Goal: Task Accomplishment & Management: Complete application form

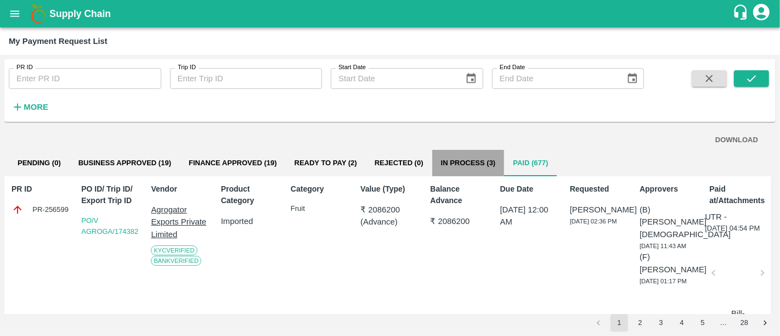
click at [484, 170] on button "In Process (3)" at bounding box center [468, 163] width 72 height 26
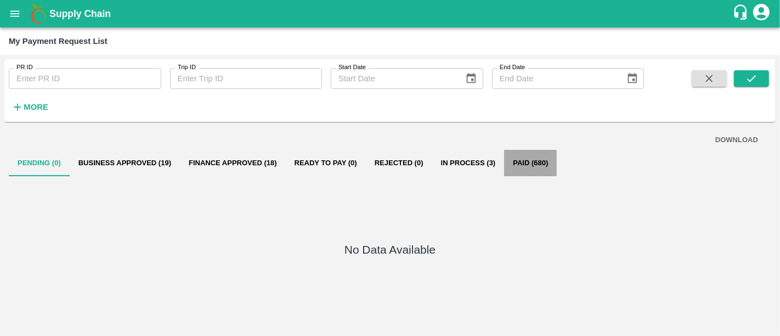
click at [540, 169] on button "Paid (680)" at bounding box center [530, 163] width 53 height 26
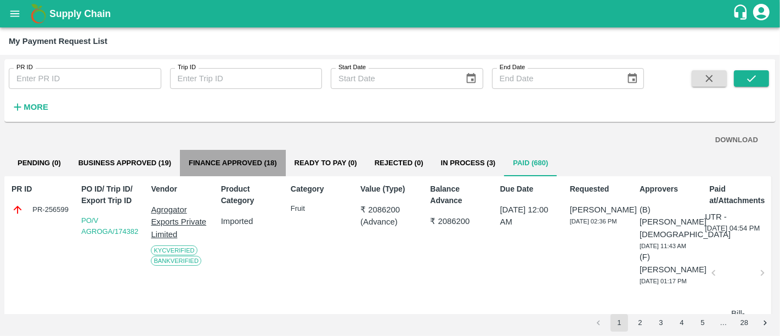
click at [240, 160] on button "Finance Approved (18)" at bounding box center [233, 163] width 106 height 26
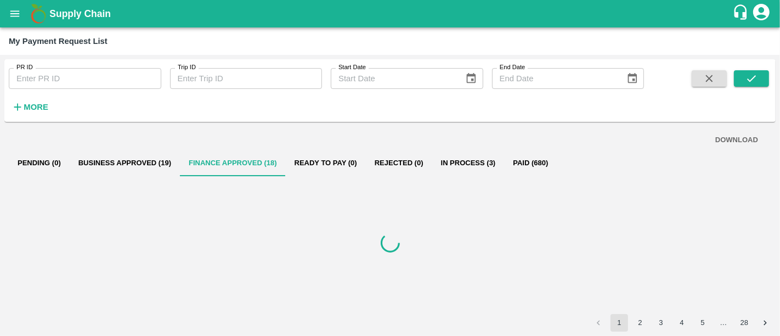
click at [308, 156] on button "Ready To Pay (0)" at bounding box center [326, 163] width 80 height 26
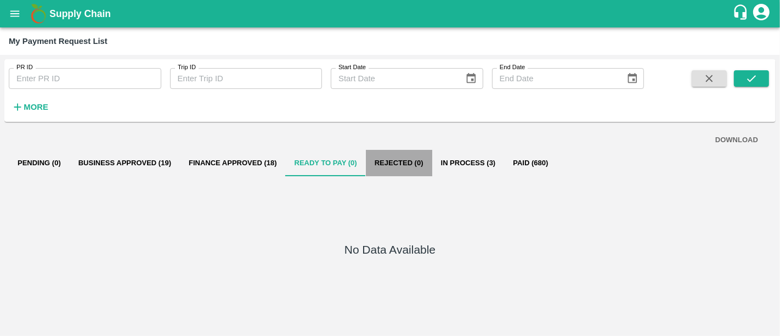
click at [397, 166] on button "Rejected (0)" at bounding box center [399, 163] width 66 height 26
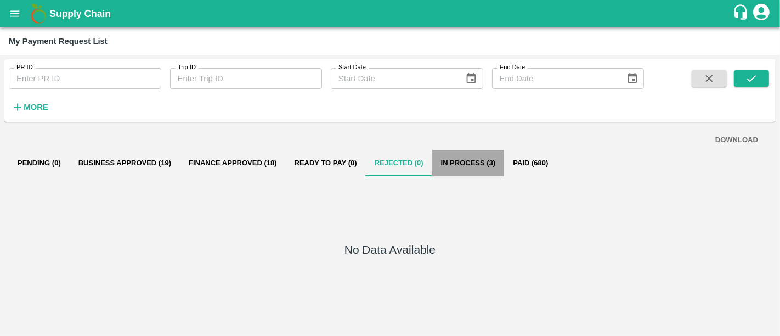
click at [476, 172] on button "In Process (3)" at bounding box center [468, 163] width 72 height 26
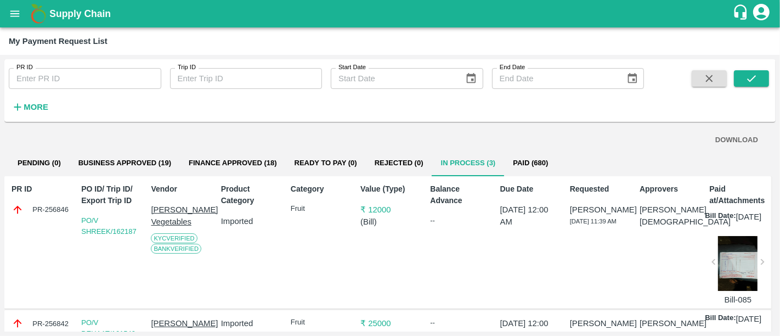
click at [554, 166] on button "Paid (680)" at bounding box center [530, 163] width 53 height 26
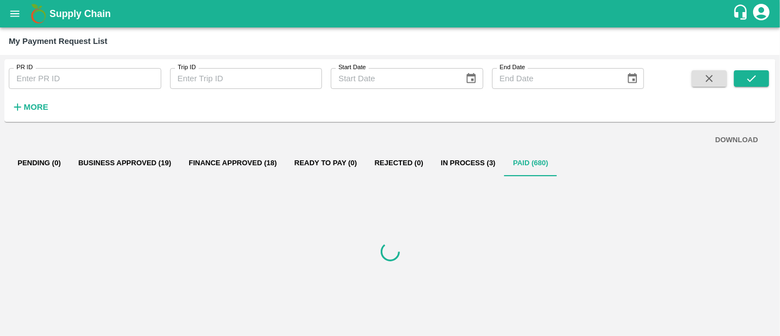
click at [477, 173] on button "In Process (3)" at bounding box center [468, 163] width 72 height 26
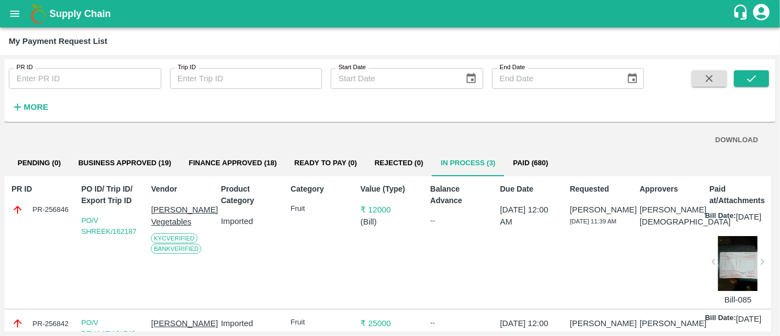
click at [99, 156] on button "Business Approved (19)" at bounding box center [125, 163] width 110 height 26
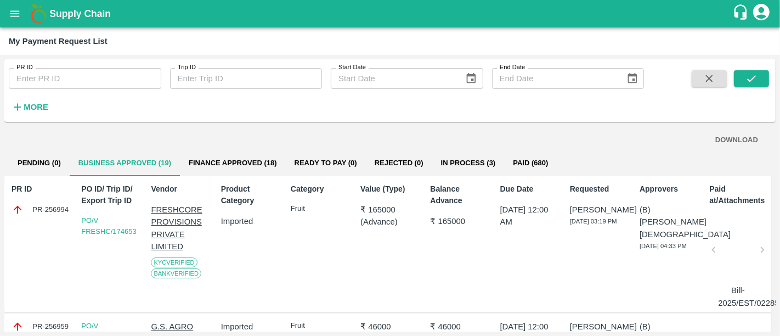
click at [60, 212] on div "PR-256994" at bounding box center [41, 209] width 59 height 12
copy div "PR-256994"
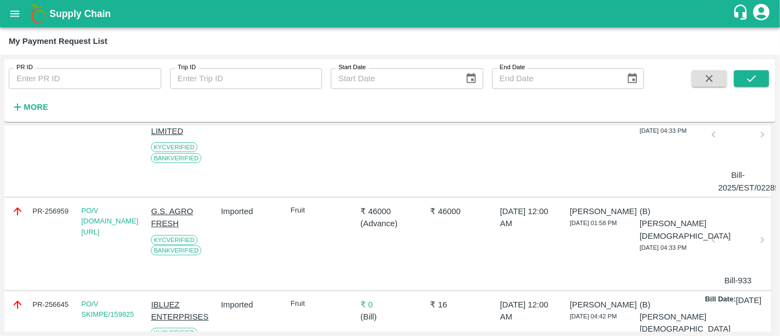
click at [48, 212] on div "PR-256959" at bounding box center [39, 244] width 64 height 86
click at [48, 212] on div "PR-256959" at bounding box center [41, 211] width 59 height 12
copy div "PR-256959"
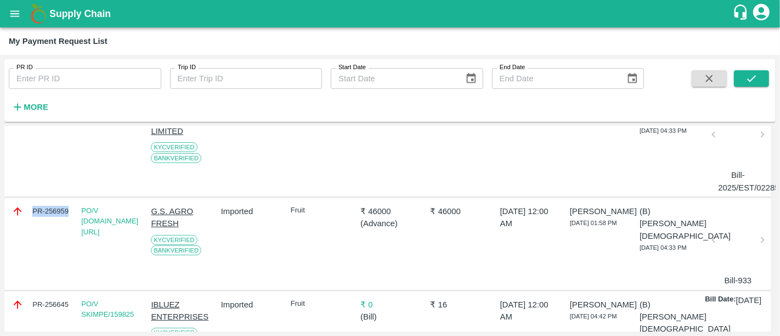
click at [94, 20] on h1 "Supply Chain" at bounding box center [390, 13] width 683 height 15
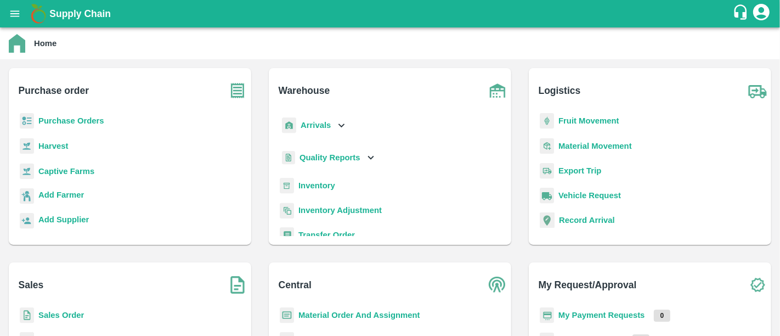
click at [586, 313] on b "My Payment Requests" at bounding box center [601, 314] width 87 height 9
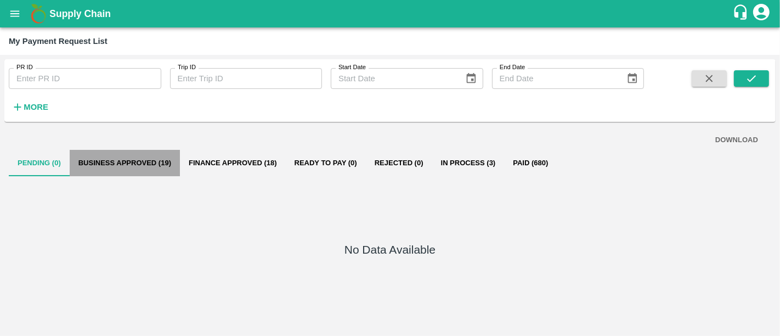
click at [165, 174] on button "Business Approved (19)" at bounding box center [125, 163] width 110 height 26
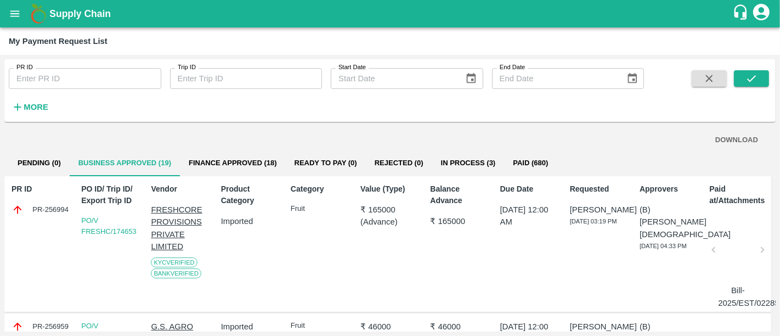
click at [46, 211] on div "PR-256994" at bounding box center [41, 209] width 59 height 12
copy div "PR-256994"
drag, startPoint x: 138, startPoint y: 234, endPoint x: 113, endPoint y: 242, distance: 26.4
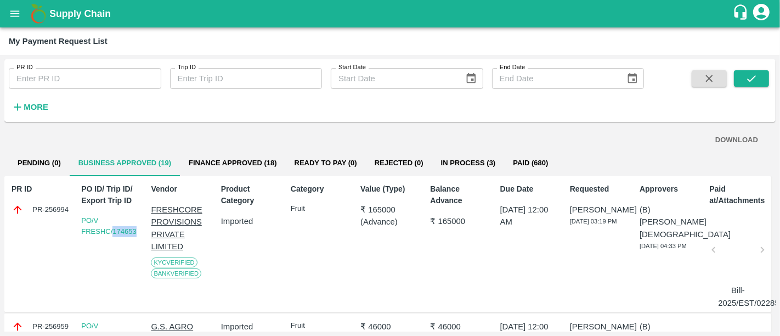
click at [113, 242] on div "PO ID/ Trip ID/ Export Trip ID PO/V FRESHC/174653" at bounding box center [109, 244] width 64 height 130
copy link "174653"
click at [385, 209] on p "₹ 165000" at bounding box center [389, 209] width 59 height 12
copy p "165000"
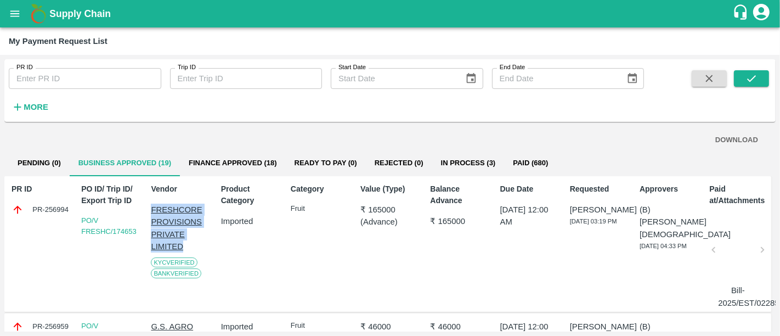
drag, startPoint x: 195, startPoint y: 245, endPoint x: 150, endPoint y: 212, distance: 55.3
click at [151, 212] on p "FRESHCORE PROVISIONS PRIVATE LIMITED" at bounding box center [180, 227] width 59 height 49
click at [276, 240] on div "Product Category Imported" at bounding box center [249, 244] width 64 height 130
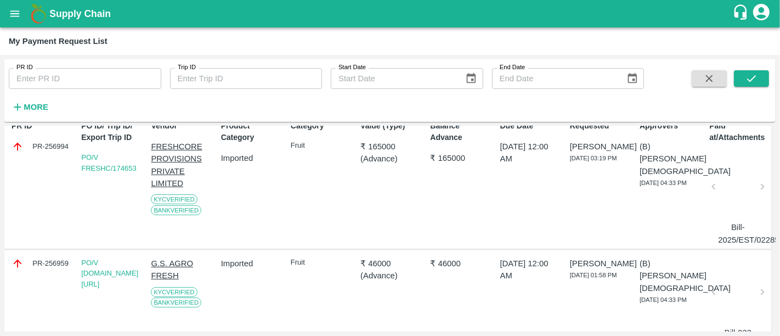
scroll to position [64, 0]
click at [732, 196] on div at bounding box center [737, 189] width 39 height 58
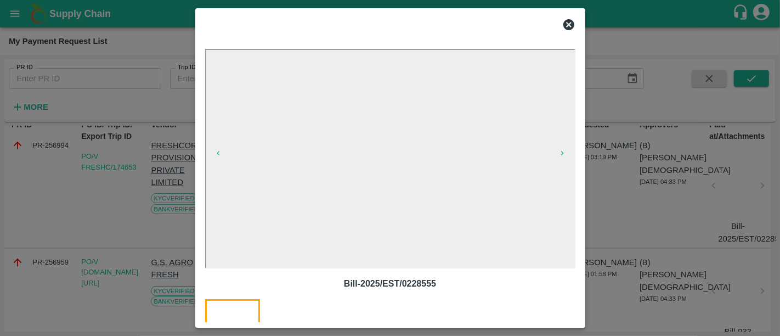
click at [618, 208] on div at bounding box center [390, 168] width 780 height 336
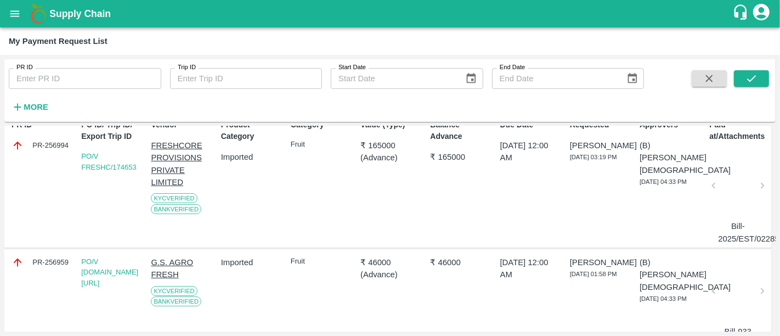
click at [66, 259] on div "PR-256959" at bounding box center [41, 262] width 59 height 12
copy div "PR-256959"
drag, startPoint x: 136, startPoint y: 278, endPoint x: 108, endPoint y: 291, distance: 30.7
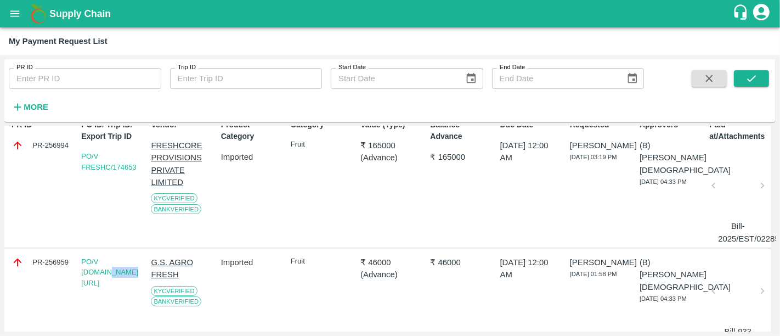
click at [108, 291] on div "PO/V G.S.AG/174638" at bounding box center [109, 295] width 64 height 86
copy link "174638"
drag, startPoint x: 184, startPoint y: 274, endPoint x: 147, endPoint y: 265, distance: 37.9
click at [147, 265] on div "G.S. AGRO FRESH KYC Verified Bank Verified" at bounding box center [178, 295] width 64 height 86
copy p "G.S. AGRO FRESH"
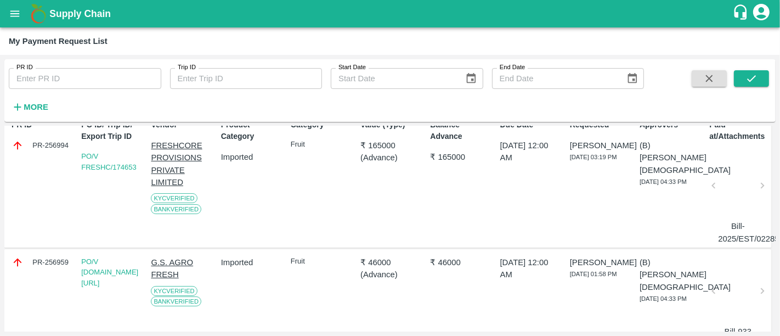
click at [374, 264] on p "₹ 46000" at bounding box center [389, 262] width 59 height 12
copy p "46000"
click at [726, 287] on div at bounding box center [737, 294] width 39 height 58
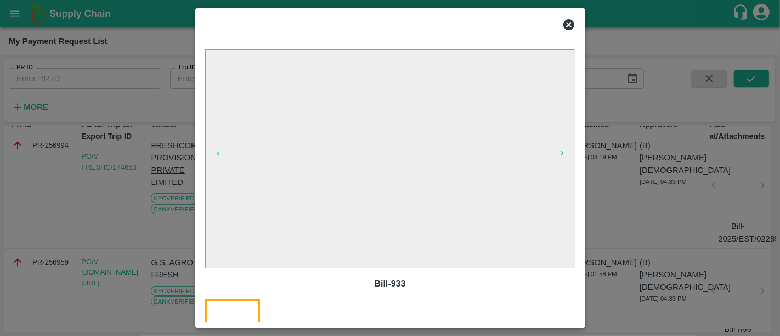
click at [618, 144] on div at bounding box center [390, 168] width 780 height 336
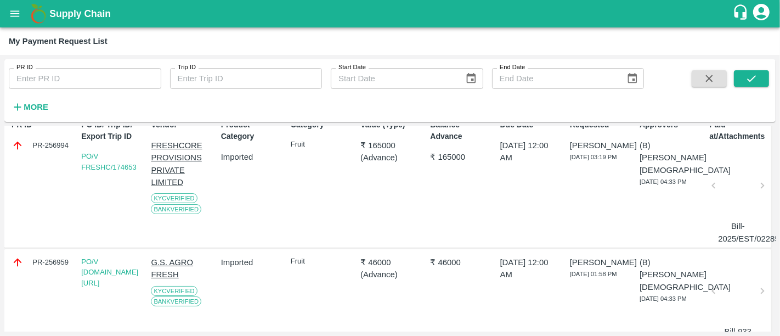
scroll to position [0, 0]
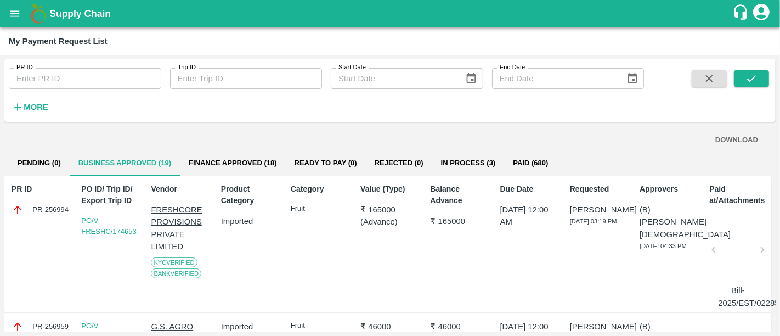
click at [255, 153] on button "Finance Approved (18)" at bounding box center [233, 163] width 106 height 26
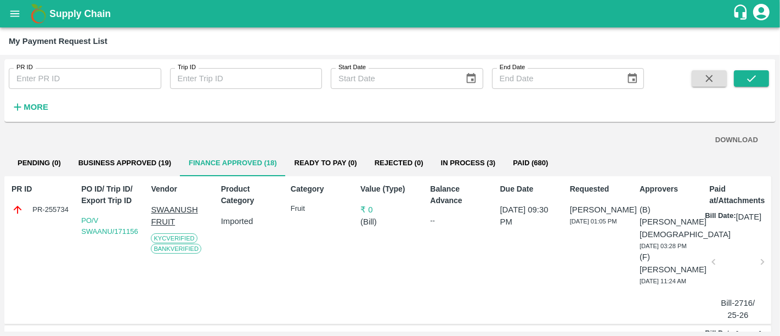
click at [540, 163] on button "Paid (680)" at bounding box center [530, 163] width 53 height 26
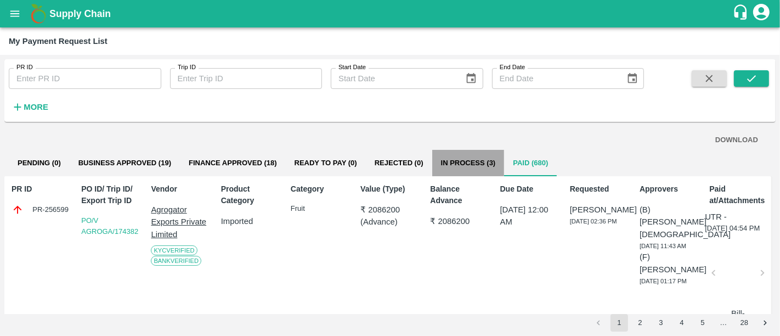
click at [439, 160] on button "In Process (3)" at bounding box center [468, 163] width 72 height 26
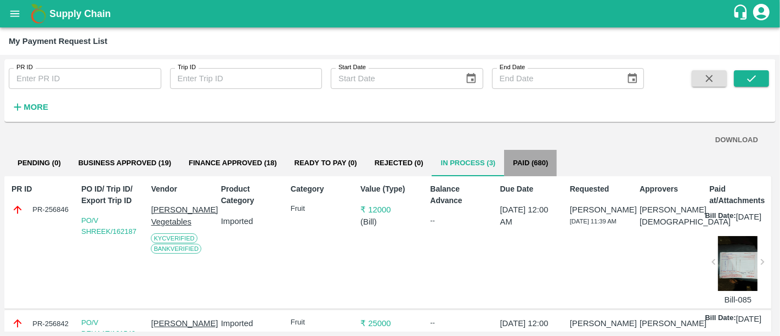
click at [525, 175] on button "Paid (680)" at bounding box center [530, 163] width 53 height 26
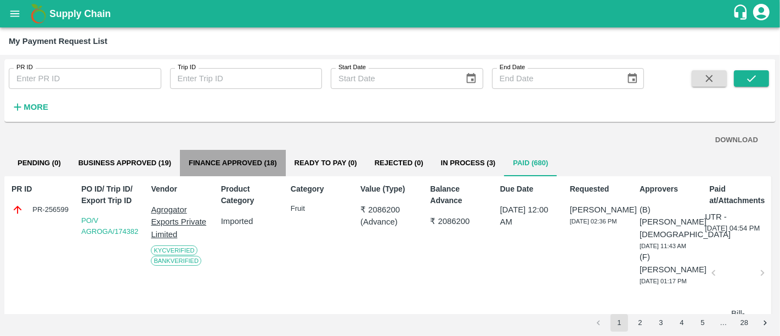
click at [219, 157] on button "Finance Approved (18)" at bounding box center [233, 163] width 106 height 26
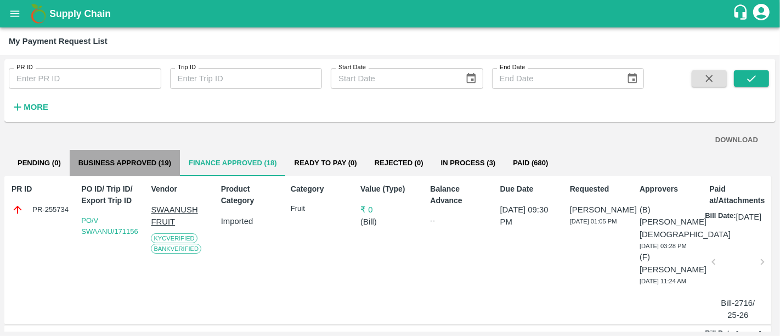
click at [147, 165] on button "Business Approved (19)" at bounding box center [125, 163] width 110 height 26
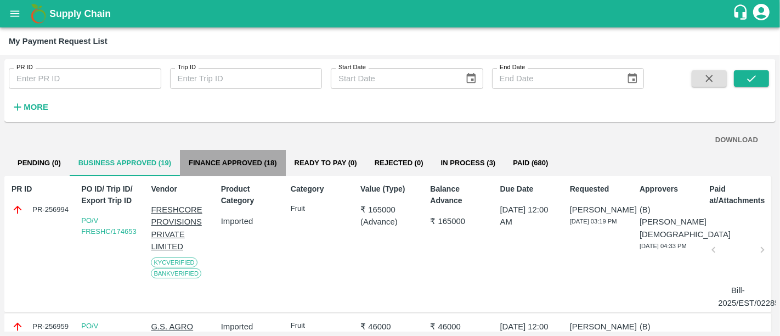
click at [203, 154] on button "Finance Approved (18)" at bounding box center [233, 163] width 106 height 26
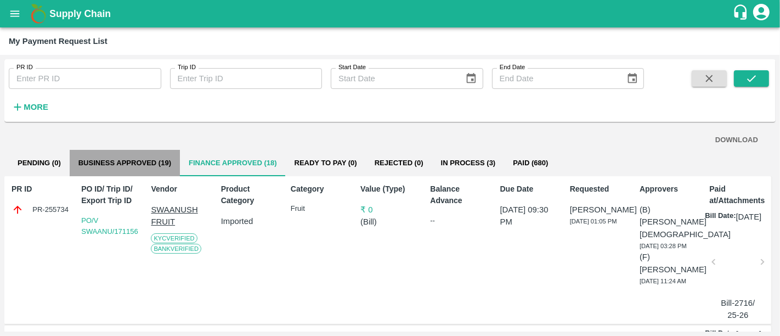
click at [110, 157] on button "Business Approved (19)" at bounding box center [125, 163] width 110 height 26
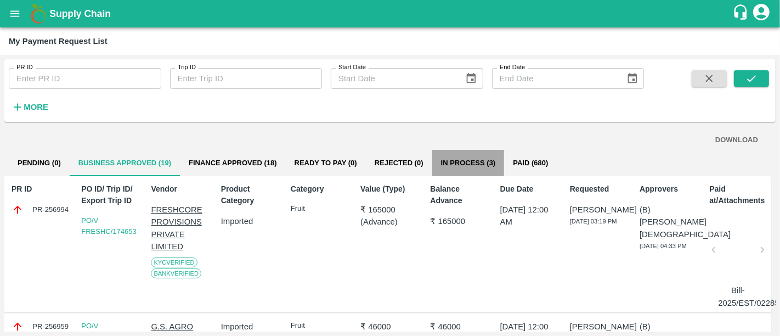
click at [481, 163] on button "In Process (3)" at bounding box center [468, 163] width 72 height 26
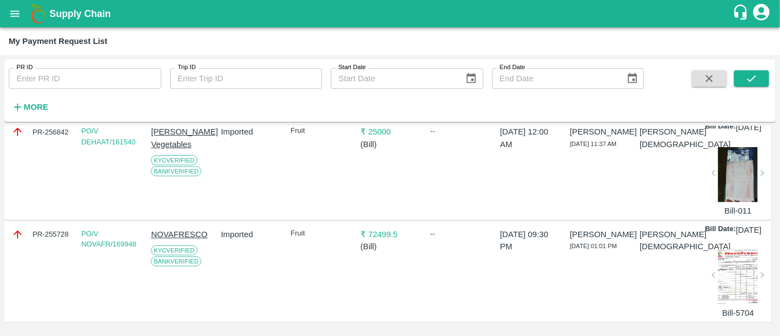
scroll to position [214, 0]
click at [386, 240] on p "₹ 72499.5" at bounding box center [389, 234] width 59 height 12
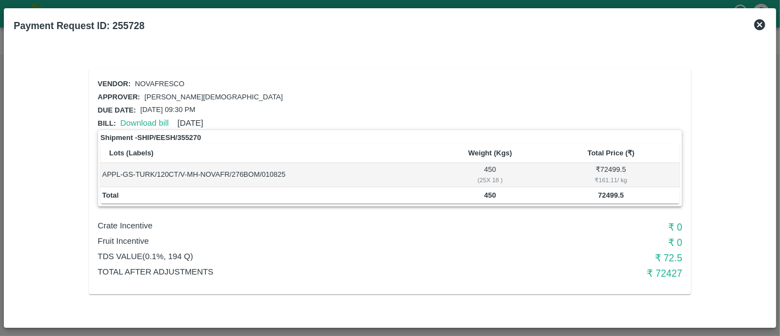
click at [763, 31] on icon at bounding box center [759, 24] width 13 height 13
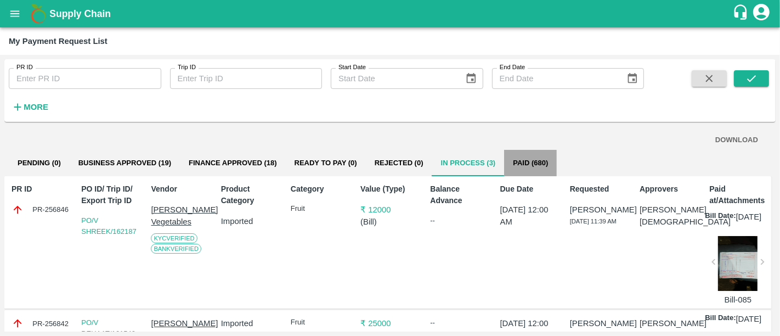
click at [527, 172] on button "Paid (680)" at bounding box center [530, 163] width 53 height 26
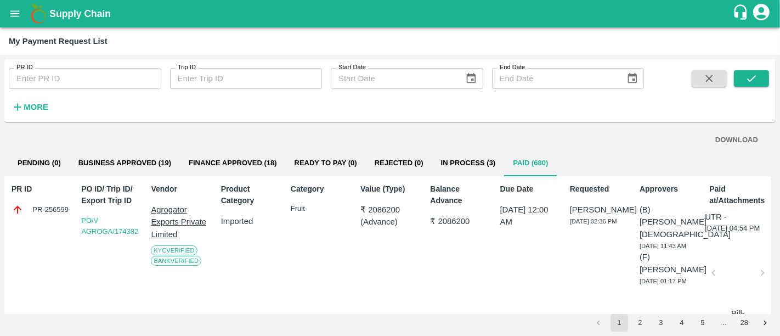
click at [79, 6] on h1 "Supply Chain" at bounding box center [390, 13] width 683 height 15
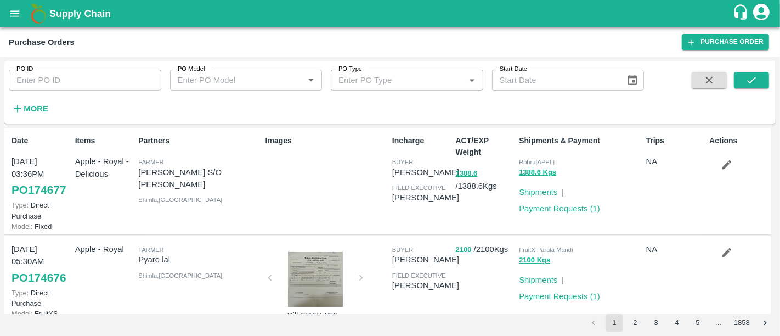
click at [275, 173] on div "Images" at bounding box center [324, 180] width 127 height 101
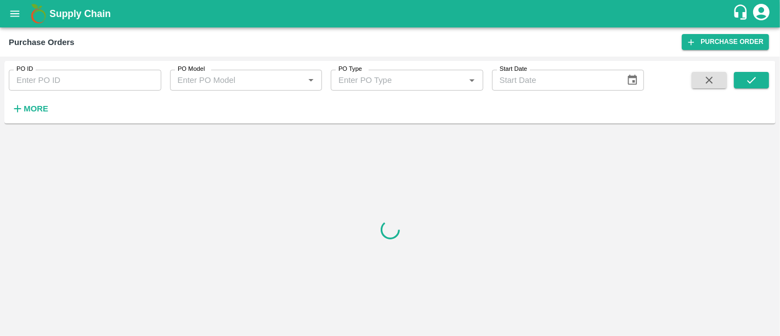
click at [84, 18] on b "Supply Chain" at bounding box center [79, 13] width 61 height 11
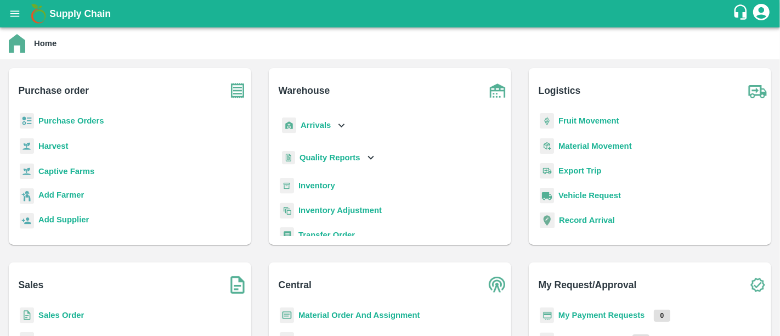
drag, startPoint x: 78, startPoint y: 309, endPoint x: 76, endPoint y: 315, distance: 6.4
click at [76, 315] on p "Sales Order" at bounding box center [61, 315] width 46 height 12
click at [76, 315] on b "Sales Order" at bounding box center [61, 314] width 46 height 9
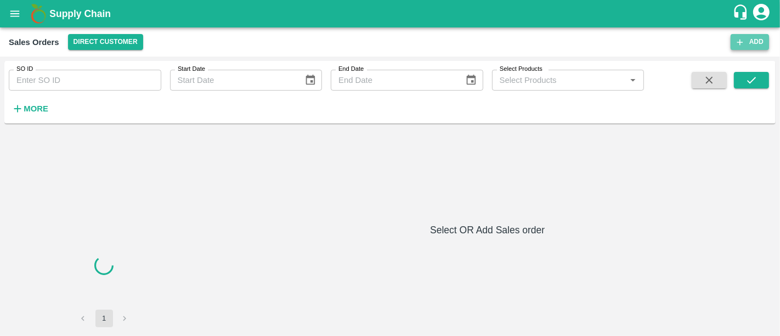
click at [755, 38] on button "Add" at bounding box center [749, 42] width 38 height 16
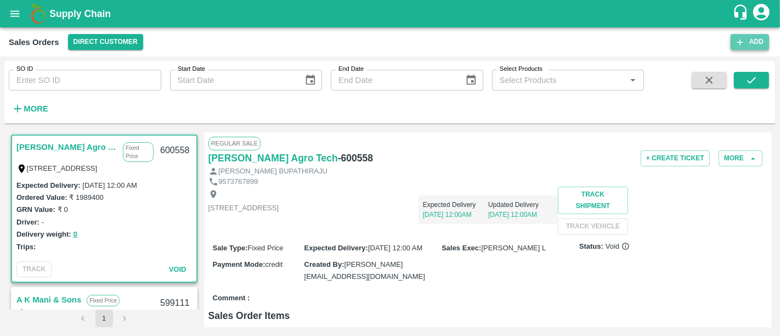
click at [734, 36] on button "Add" at bounding box center [749, 42] width 38 height 16
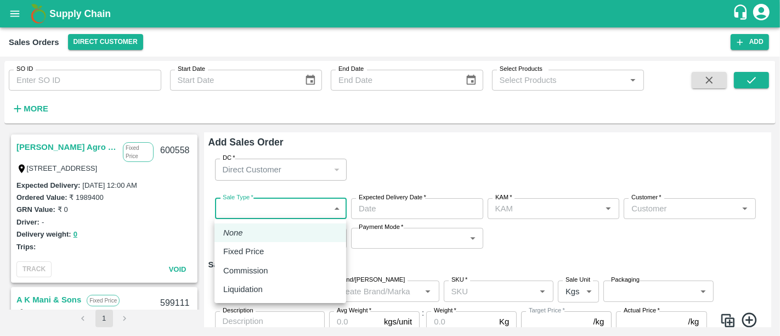
click at [291, 207] on body "Supply Chain Sales Orders Direct Customer Add SO ID SO ID Start Date Start Date…" at bounding box center [390, 168] width 780 height 336
click at [289, 247] on div "Fixed Price" at bounding box center [280, 251] width 114 height 12
type input "1"
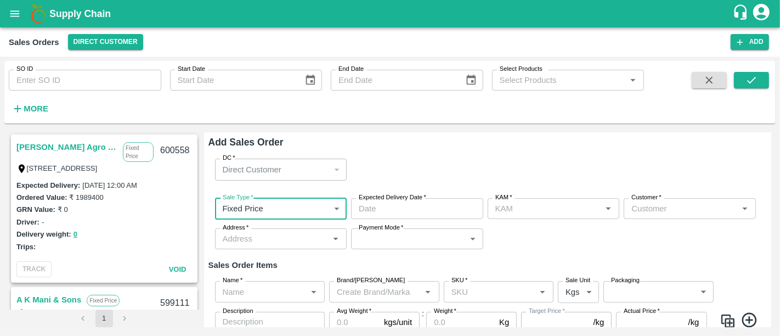
type input "DD/MM/YYYY hh:mm aa"
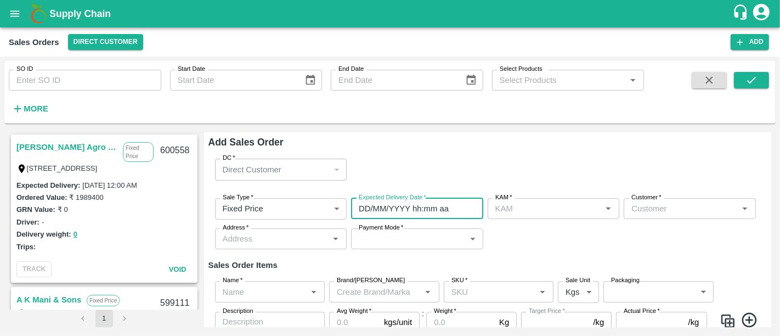
click at [406, 209] on input "DD/MM/YYYY hh:mm aa" at bounding box center [413, 208] width 124 height 21
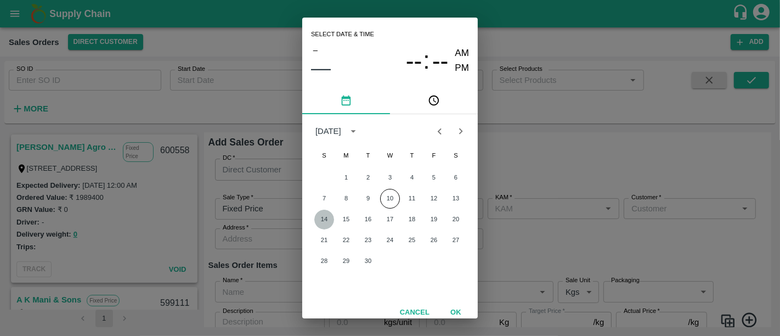
click at [323, 220] on button "14" at bounding box center [324, 219] width 20 height 20
type input "14/09/2025 12:00 AM"
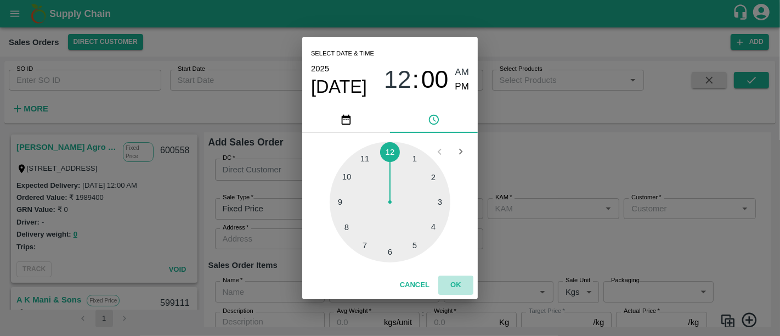
click at [459, 286] on button "OK" at bounding box center [455, 284] width 35 height 19
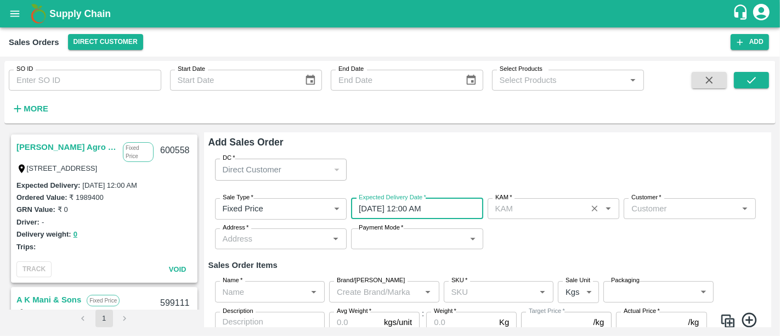
click at [532, 209] on input "KAM   *" at bounding box center [537, 208] width 93 height 14
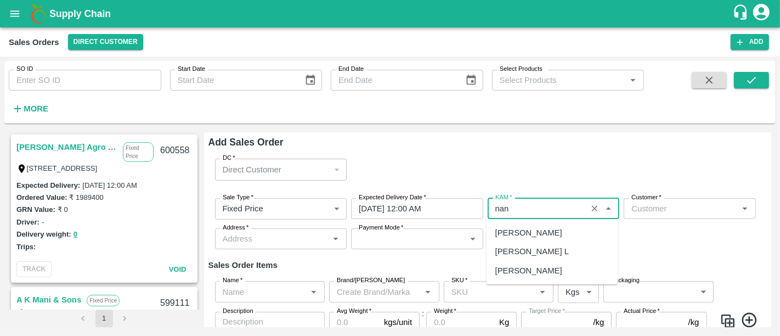
click at [533, 247] on div "Nanda Kumar L" at bounding box center [531, 252] width 73 height 12
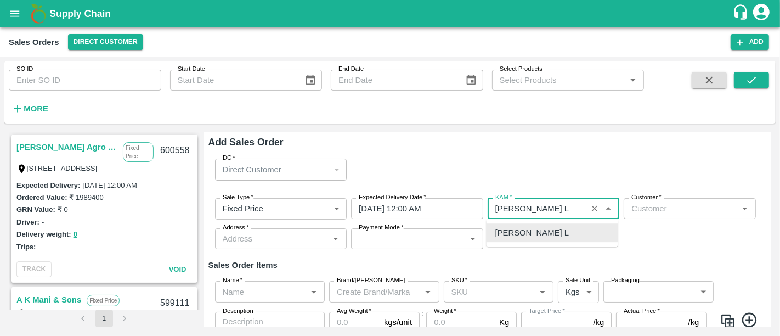
type input "Nanda Kumar L"
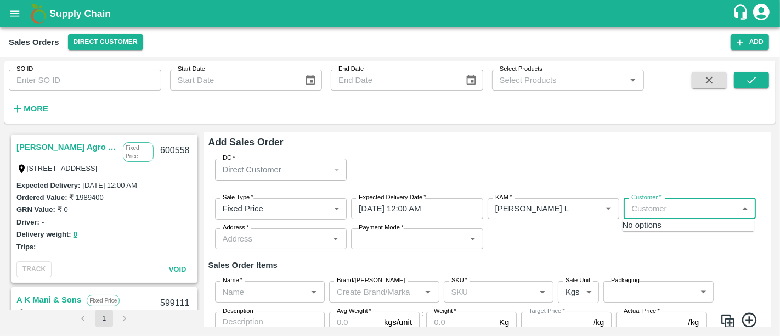
click at [673, 206] on input "Customer   *" at bounding box center [680, 208] width 107 height 14
click at [645, 251] on p "Wholesale" at bounding box center [645, 256] width 29 height 10
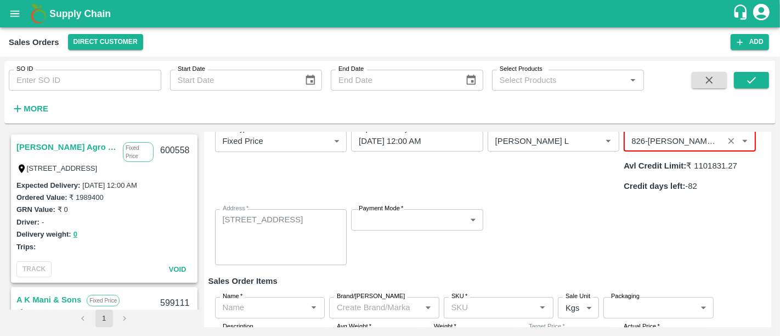
scroll to position [68, 0]
type input "826-Eesha Agro Tech Vizianagaram"
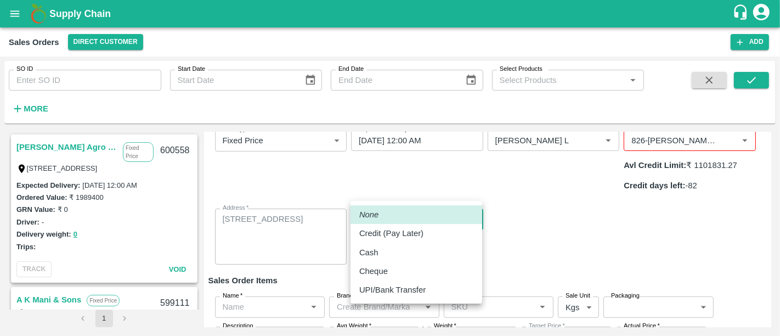
click at [430, 185] on body "Supply Chain Sales Orders Direct Customer Add SO ID SO ID Start Date Start Date…" at bounding box center [390, 168] width 780 height 336
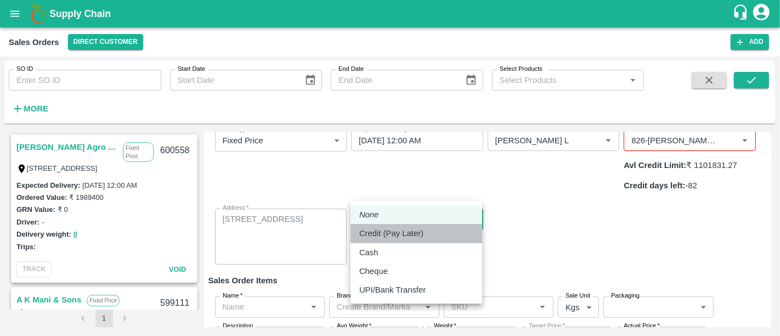
click at [417, 228] on p "Credit (Pay Later)" at bounding box center [391, 233] width 64 height 12
type input "credit"
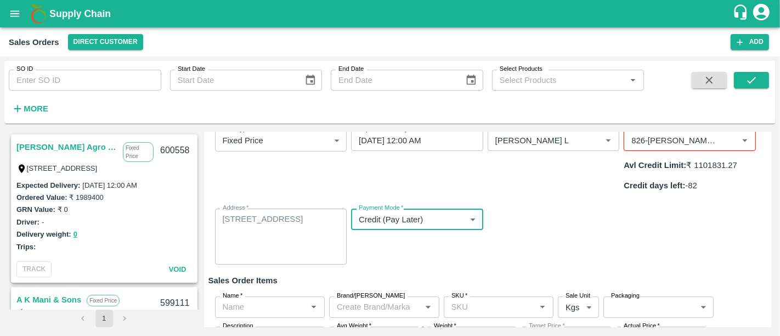
scroll to position [95, 0]
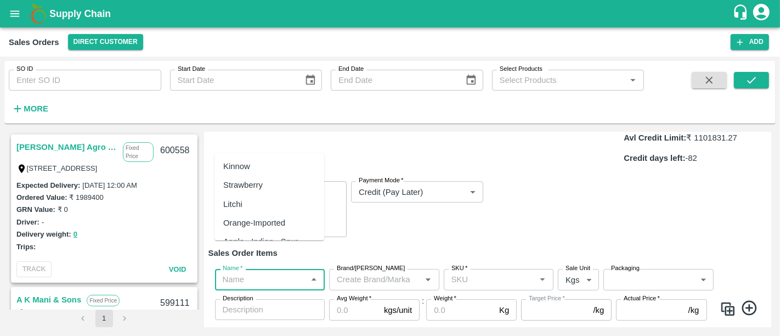
click at [288, 272] on input "Name   *" at bounding box center [261, 279] width 86 height 14
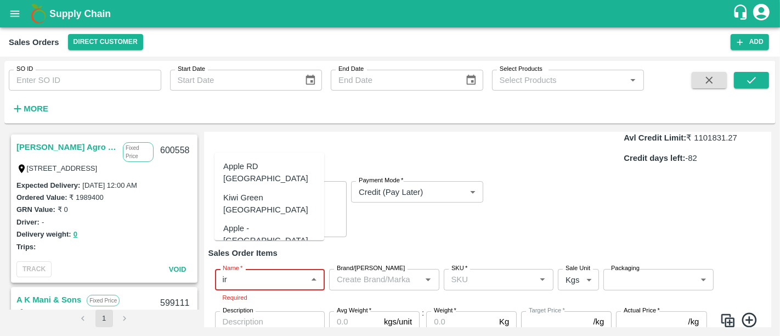
type input "i"
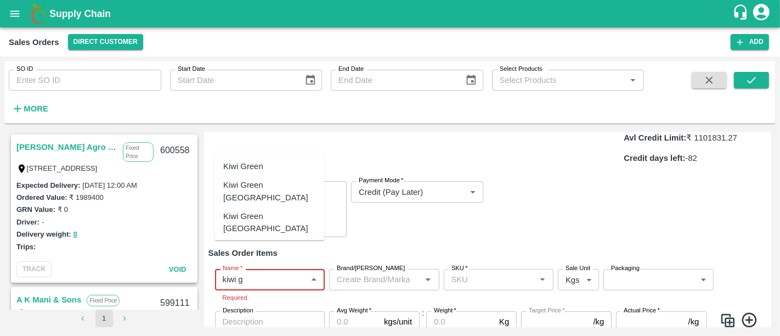
click at [281, 183] on div "Kiwi Green Iran" at bounding box center [269, 190] width 110 height 31
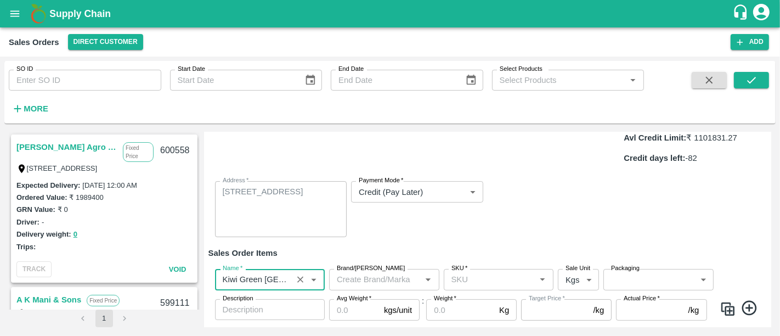
type input "Kiwi Green Iran"
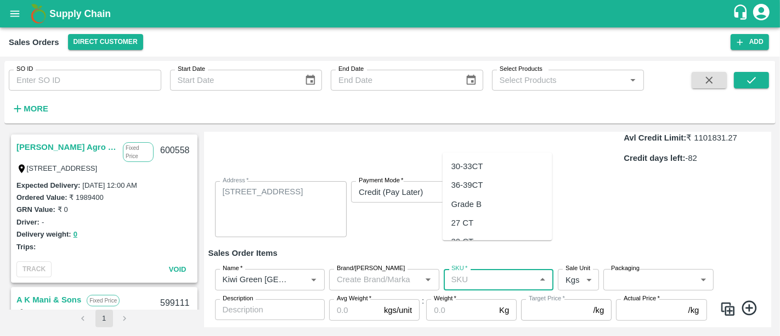
click at [461, 272] on input "SKU   *" at bounding box center [490, 279] width 86 height 14
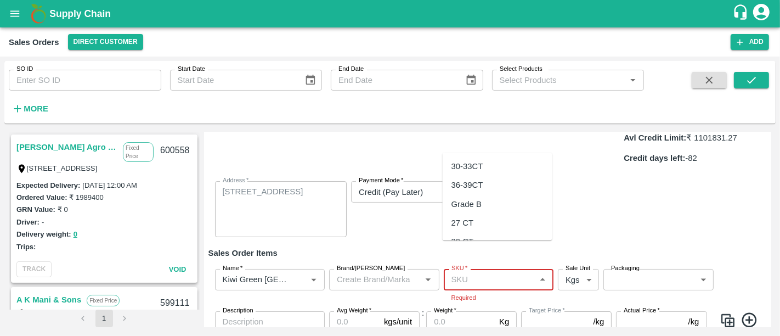
click at [475, 272] on input "SKU   *" at bounding box center [490, 279] width 86 height 14
click at [483, 222] on div "36 CT" at bounding box center [497, 224] width 110 height 19
type input "36 CT"
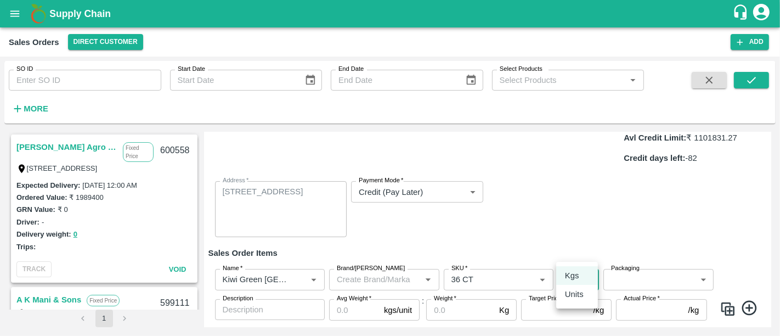
click at [575, 250] on body "Supply Chain Sales Orders Direct Customer Add SO ID SO ID Start Date Start Date…" at bounding box center [390, 168] width 780 height 336
click at [586, 292] on div "Units" at bounding box center [577, 294] width 24 height 12
type input "2"
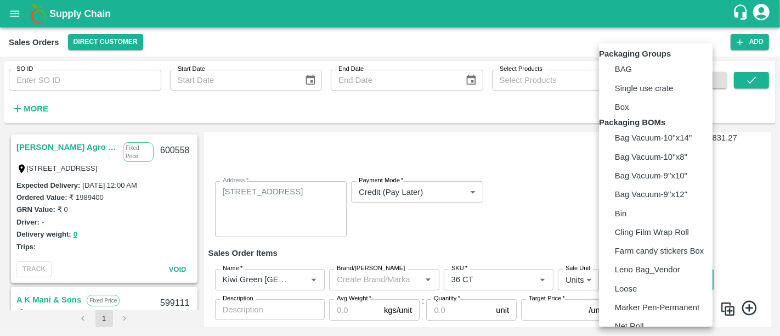
click at [634, 245] on body "Supply Chain Sales Orders Direct Customer Add SO ID SO ID Start Date Start Date…" at bounding box center [390, 168] width 780 height 336
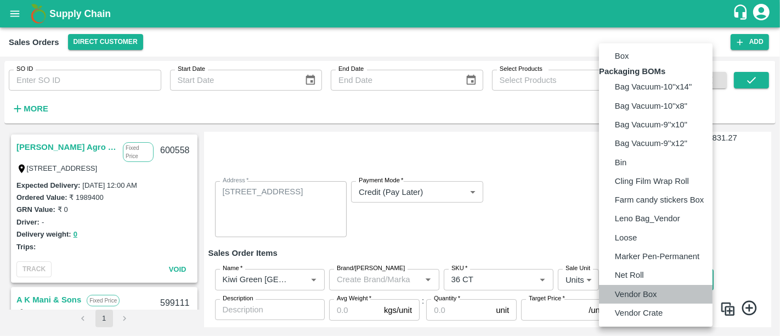
click at [639, 286] on li "Vendor Box" at bounding box center [655, 294] width 113 height 19
type input "BOM/276"
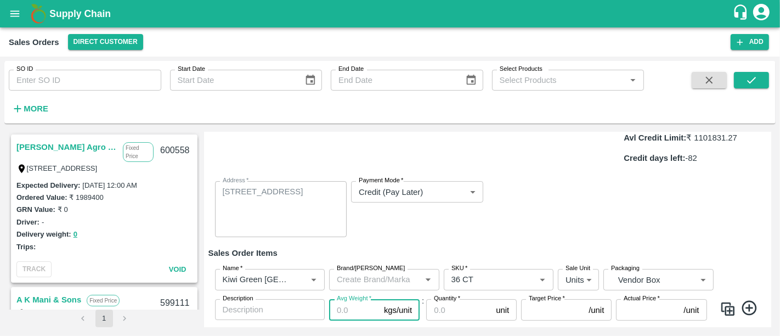
click at [344, 299] on input "Avg Weight   *" at bounding box center [354, 309] width 50 height 21
type input "10"
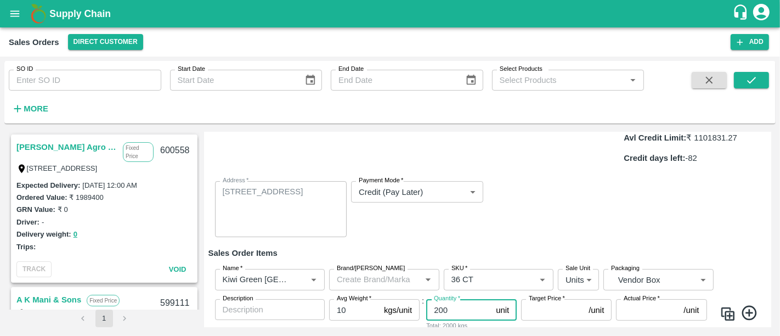
type input "200"
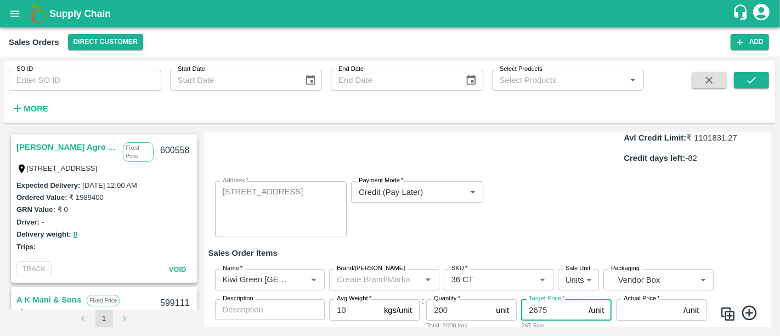
type input "2675"
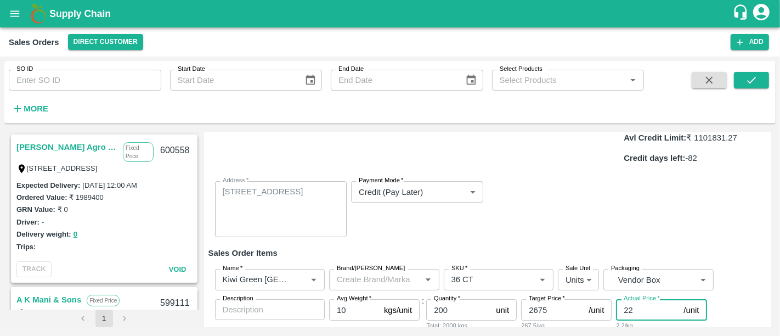
type input "226"
type input "2449"
type input "2267"
type input "408"
type input "226"
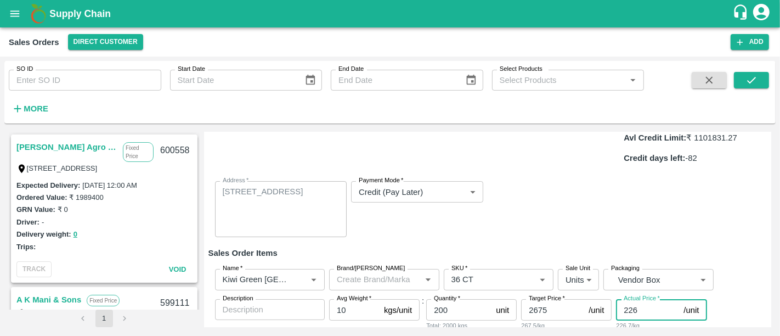
type input "2449"
type input "22"
type input "2653"
type input "2"
type input "2673"
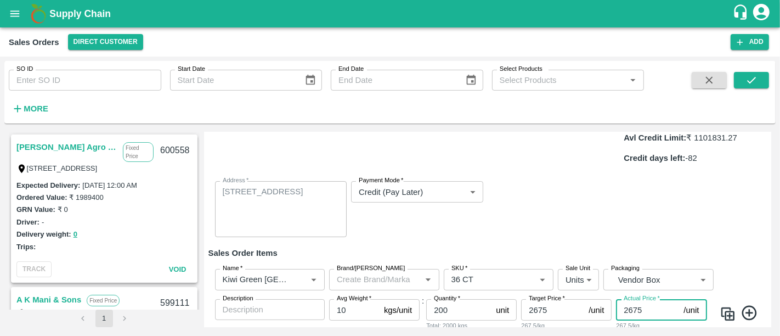
type input "2675"
click at [685, 195] on div "Sale Type   * Fixed Price 1 Sale Type Expected Delivery Date   * 14/09/2025 12:…" at bounding box center [487, 170] width 559 height 152
click at [753, 304] on icon at bounding box center [749, 313] width 18 height 18
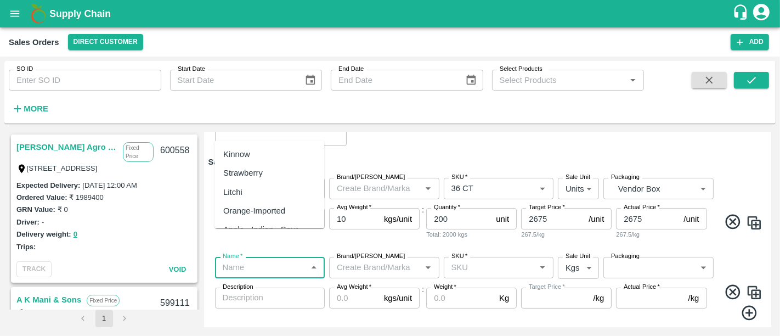
click at [264, 260] on input "Name   *" at bounding box center [261, 267] width 86 height 14
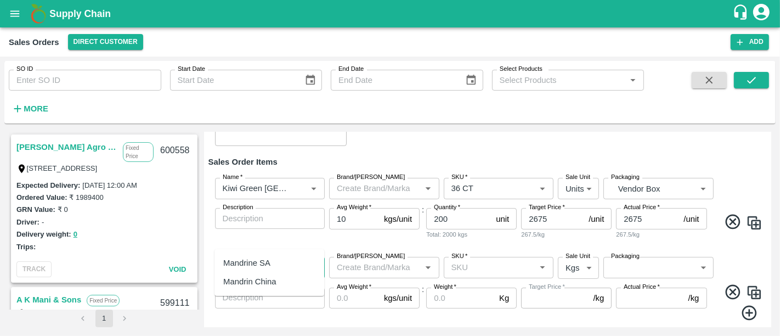
click at [266, 264] on div "Mandrine SA" at bounding box center [246, 263] width 47 height 12
type input "Mandrine SA"
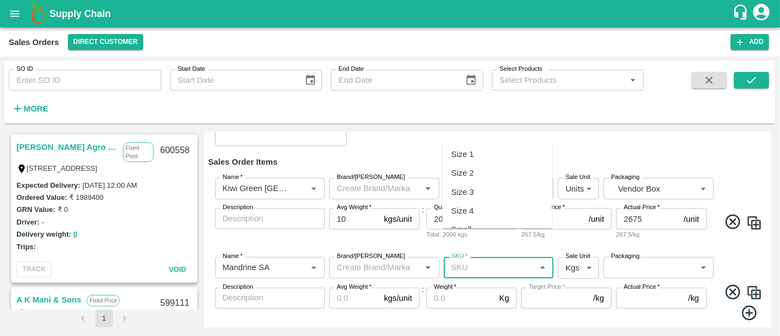
click at [468, 260] on input "SKU   *" at bounding box center [490, 267] width 86 height 14
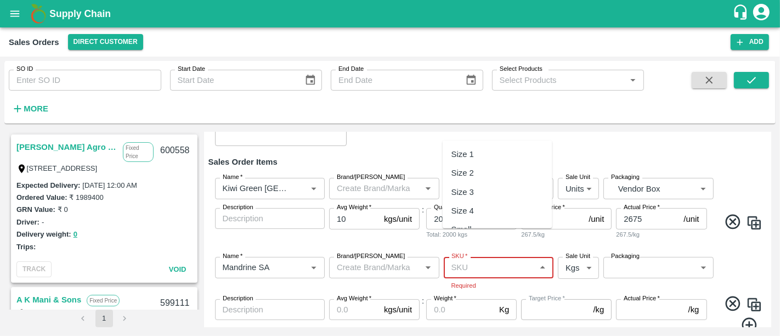
click at [479, 260] on input "SKU   *" at bounding box center [490, 267] width 86 height 14
click at [496, 174] on div "Size 2" at bounding box center [497, 172] width 110 height 19
type input "Size 2"
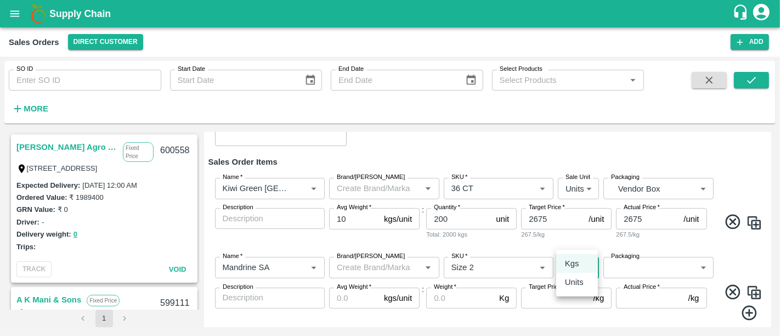
click at [567, 242] on body "Supply Chain Sales Orders Direct Customer Add SO ID SO ID Start Date Start Date…" at bounding box center [390, 168] width 780 height 336
click at [581, 275] on li "Units" at bounding box center [577, 281] width 42 height 19
type input "2"
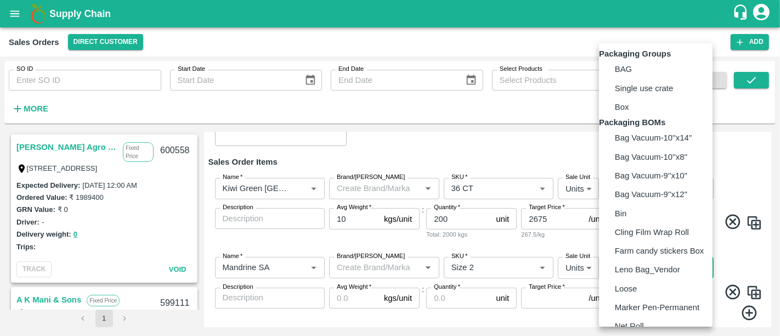
click at [630, 244] on body "Supply Chain Sales Orders Direct Customer Add SO ID SO ID Start Date Start Date…" at bounding box center [390, 168] width 780 height 336
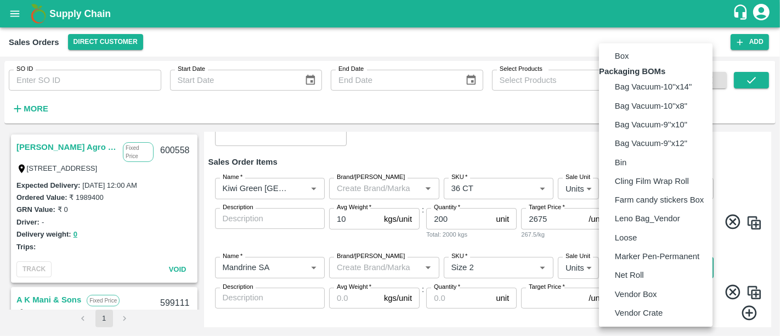
click at [630, 295] on p "Vendor Box" at bounding box center [636, 294] width 42 height 12
type input "BOM/276"
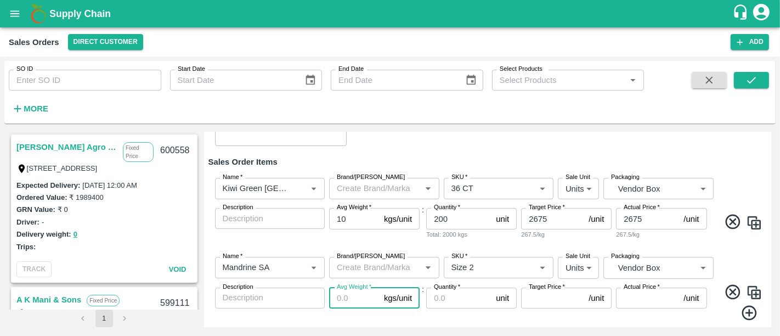
click at [350, 287] on input "Avg Weight   *" at bounding box center [354, 297] width 50 height 21
type input "10"
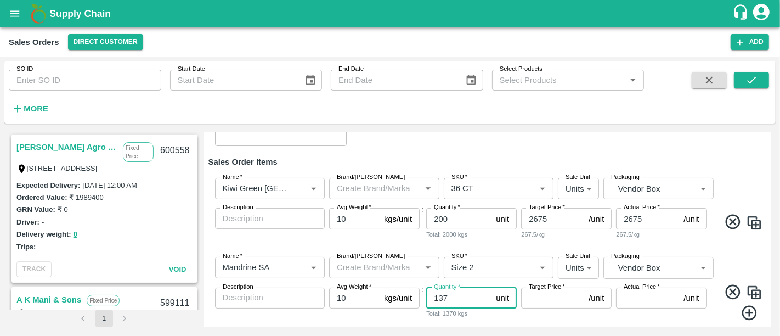
type input "137"
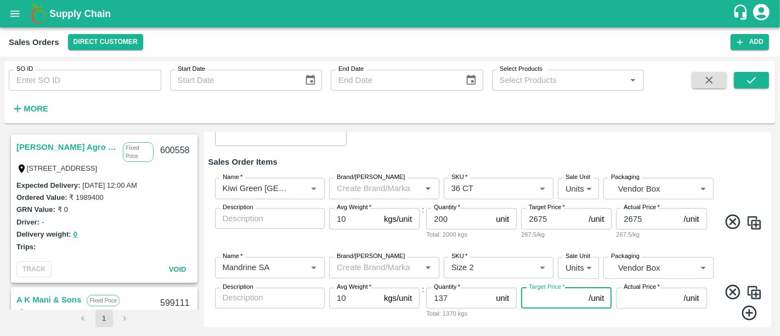
click at [539, 287] on input "Target Price   *" at bounding box center [552, 297] width 63 height 21
type input "1675"
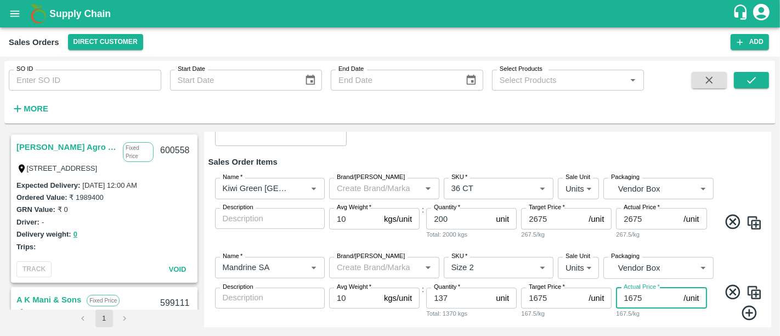
type input "1675"
click at [747, 284] on img at bounding box center [754, 292] width 16 height 16
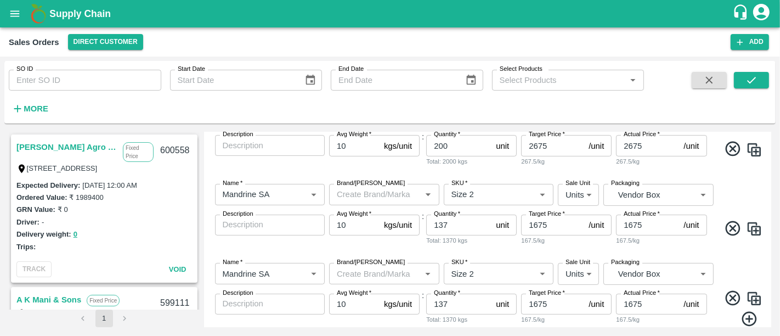
scroll to position [260, 0]
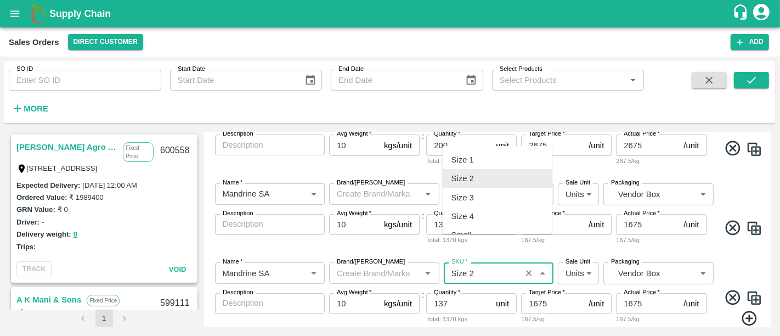
click at [498, 265] on input "SKU   *" at bounding box center [482, 272] width 71 height 14
click at [480, 156] on div "Size 1" at bounding box center [497, 159] width 110 height 19
type input "Size 1"
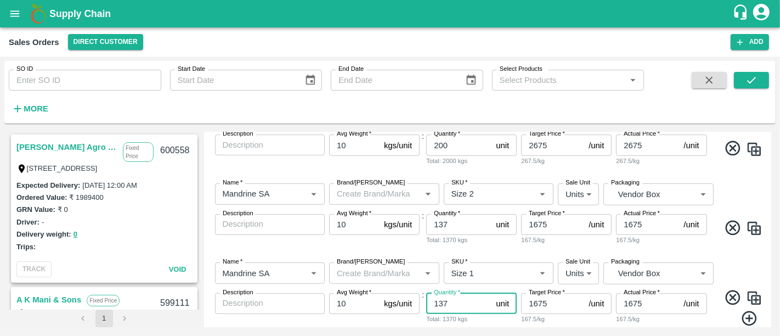
click at [456, 293] on input "137" at bounding box center [458, 303] width 65 height 21
type input "139"
click at [474, 309] on div "Add Sales Order DC   * Direct Customer 6 DC Sale Type   * Fixed Price 1 Sale Ty…" at bounding box center [487, 229] width 567 height 195
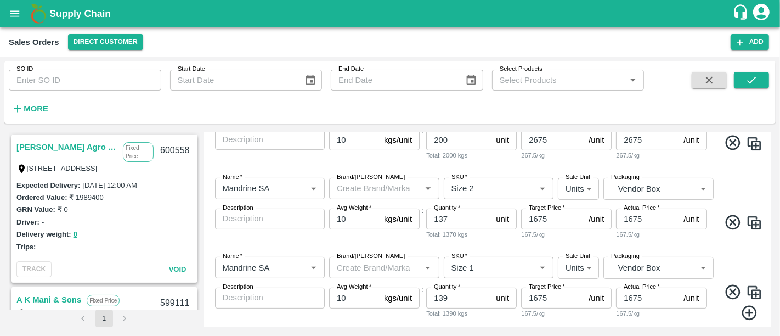
click at [748, 304] on icon at bounding box center [749, 313] width 18 height 18
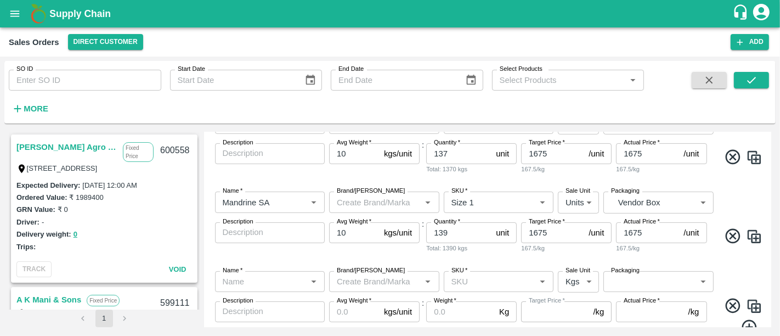
scroll to position [344, 0]
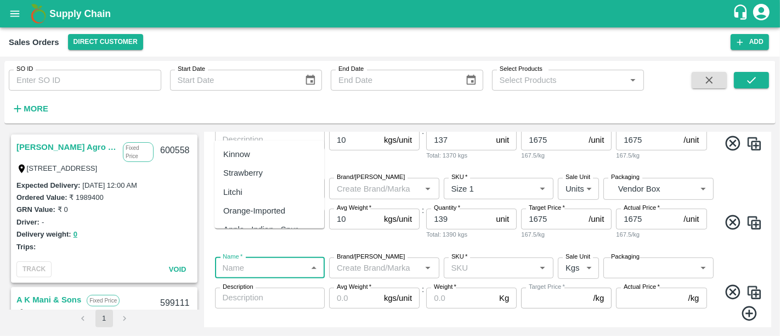
click at [296, 260] on input "Name   *" at bounding box center [261, 267] width 86 height 14
click at [302, 259] on div "Grapes - Red Globe" at bounding box center [269, 262] width 110 height 19
type input "Grapes - Red Globe"
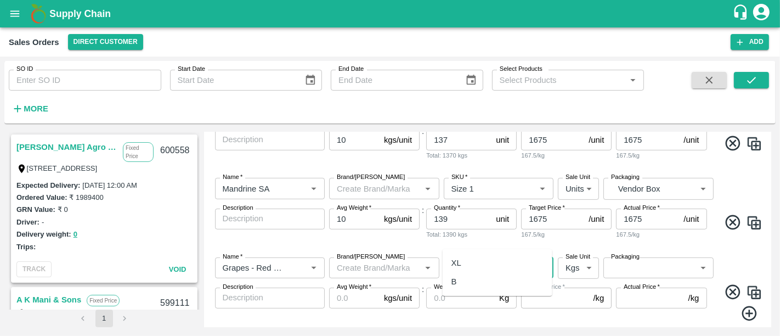
click at [458, 260] on input "SKU   *" at bounding box center [490, 267] width 86 height 14
click at [481, 263] on div "XL" at bounding box center [497, 262] width 110 height 19
type input "XL"
click at [569, 240] on body "Supply Chain Sales Orders Direct Customer Add SO ID SO ID Start Date Start Date…" at bounding box center [390, 168] width 780 height 336
click at [586, 286] on div "Units" at bounding box center [577, 282] width 24 height 12
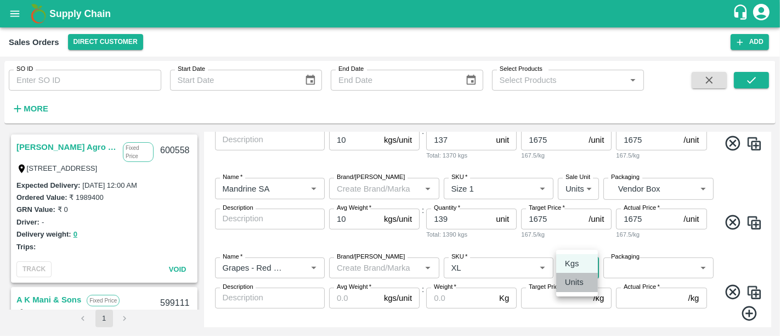
type input "2"
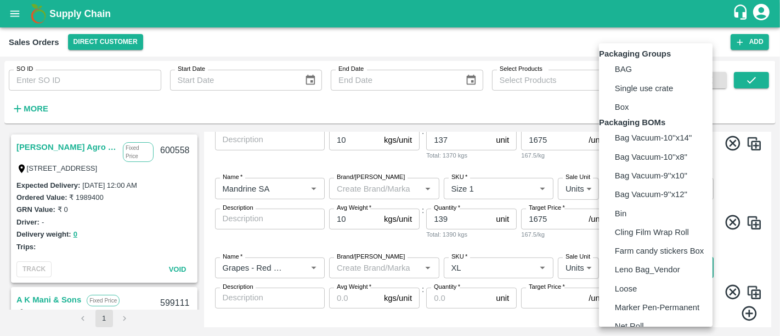
click at [611, 231] on body "Supply Chain Sales Orders Direct Customer Add SO ID SO ID Start Date Start Date…" at bounding box center [390, 168] width 780 height 336
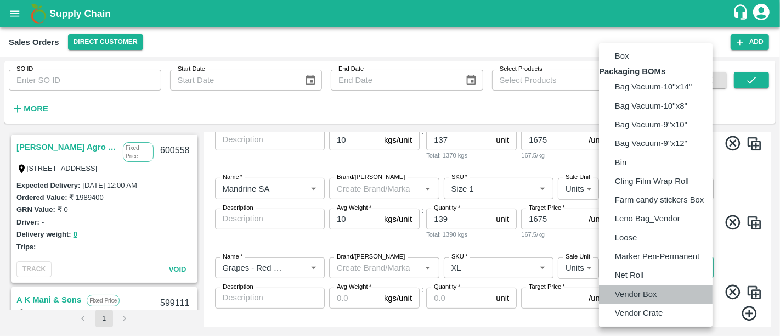
click at [644, 291] on p "Vendor Box" at bounding box center [636, 294] width 42 height 12
type input "BOM/276"
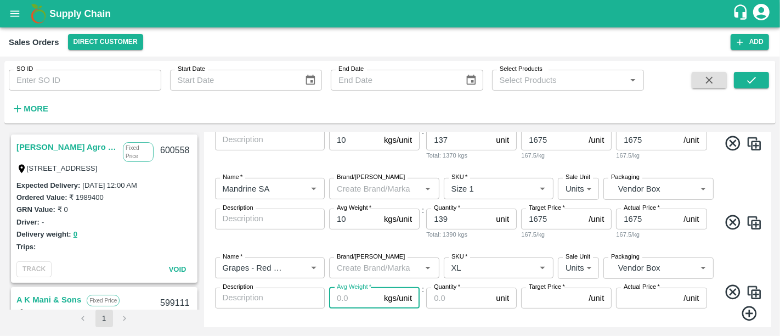
click at [343, 287] on input "Avg Weight   *" at bounding box center [354, 297] width 50 height 21
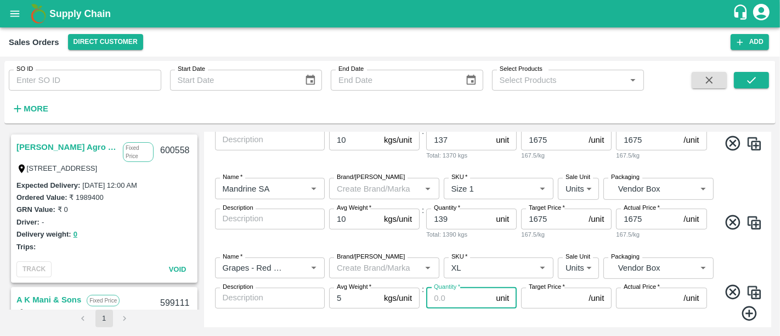
click at [445, 287] on input "Quantity   *" at bounding box center [458, 297] width 65 height 21
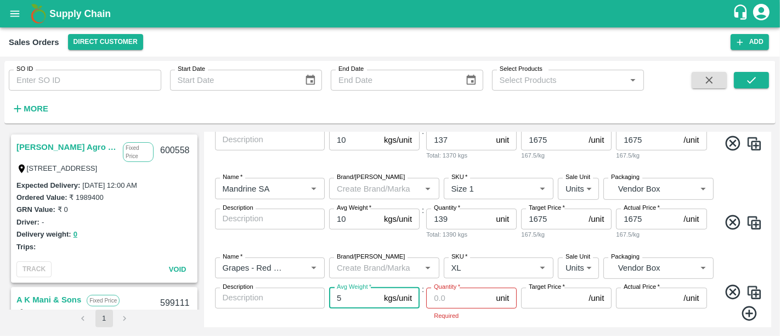
drag, startPoint x: 343, startPoint y: 266, endPoint x: 330, endPoint y: 267, distance: 12.6
click at [330, 287] on input "5" at bounding box center [354, 297] width 50 height 21
type input "7"
click at [445, 287] on input "Quantity   *" at bounding box center [458, 297] width 65 height 21
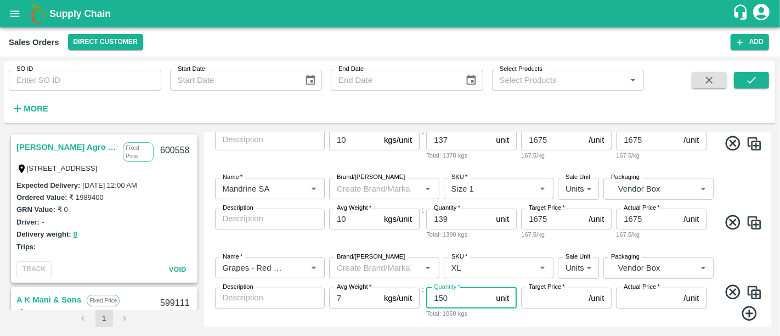
type input "150"
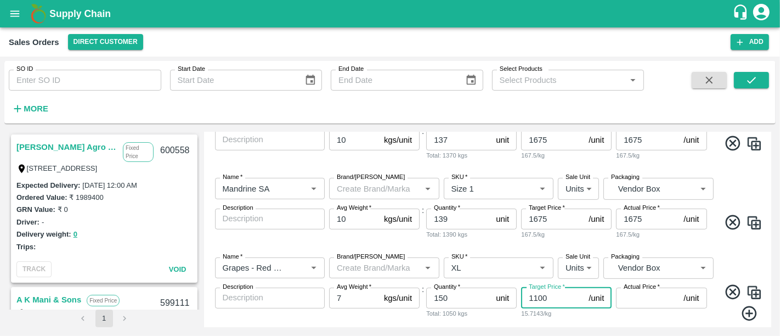
type input "1100"
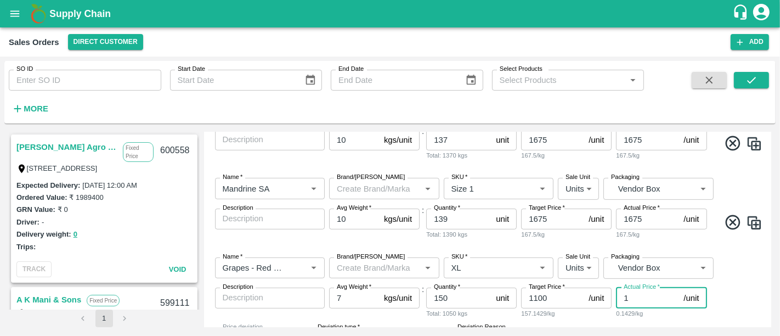
type input "11"
type input "1089"
type input "1100"
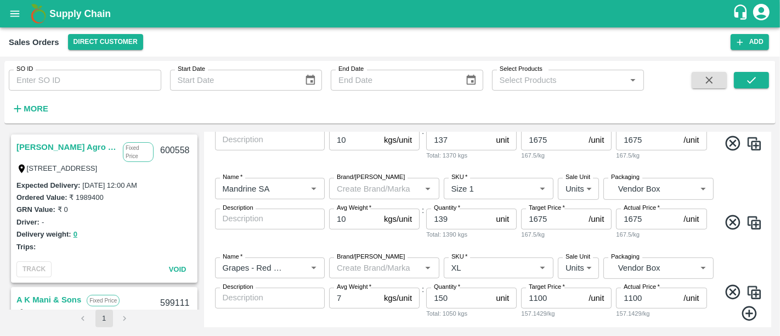
click at [748, 304] on icon at bounding box center [749, 313] width 18 height 18
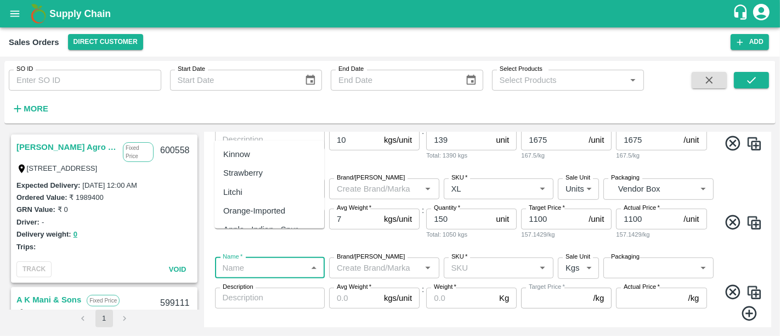
click at [265, 260] on input "Name   *" at bounding box center [261, 267] width 86 height 14
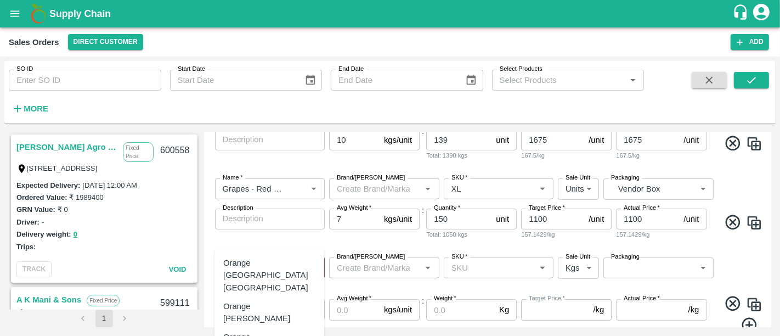
click at [266, 300] on div "Orange Valencia SA" at bounding box center [269, 312] width 92 height 25
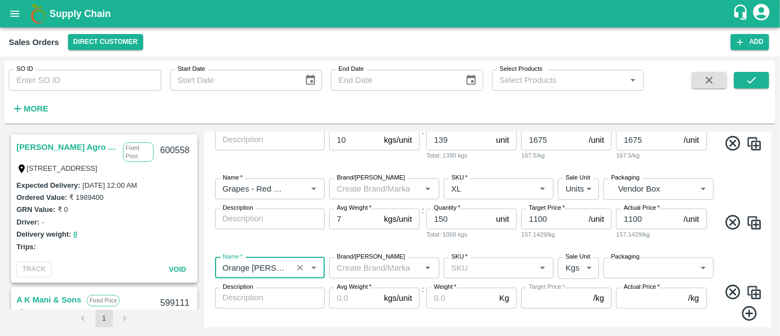
type input "Orange Valencia SA"
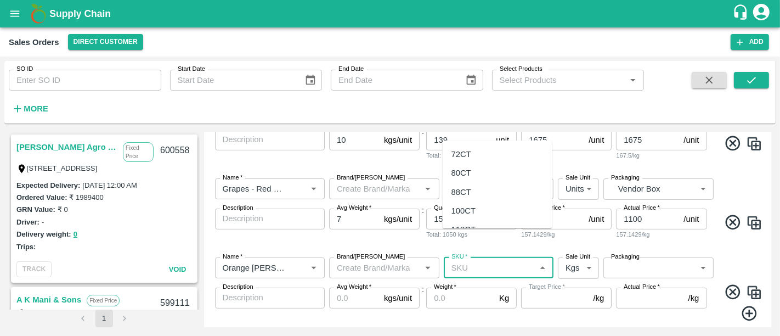
click at [525, 260] on input "SKU   *" at bounding box center [490, 267] width 86 height 14
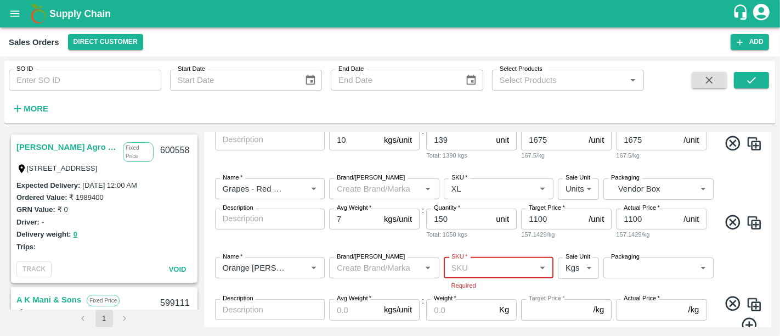
click at [481, 260] on input "SKU   *" at bounding box center [490, 267] width 86 height 14
click at [488, 202] on div "100CT" at bounding box center [497, 210] width 110 height 19
type input "100CT"
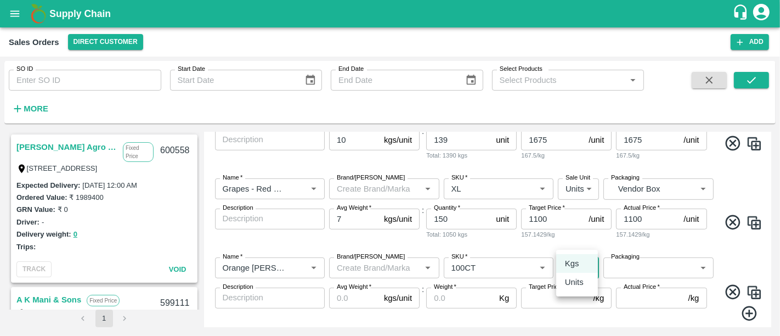
click at [568, 242] on body "Supply Chain Sales Orders Direct Customer Add SO ID SO ID Start Date Start Date…" at bounding box center [390, 168] width 780 height 336
drag, startPoint x: 577, startPoint y: 278, endPoint x: 649, endPoint y: 244, distance: 80.0
click at [649, 244] on div "Kgs Units" at bounding box center [390, 168] width 780 height 336
click at [649, 244] on div at bounding box center [390, 168] width 780 height 336
click at [653, 240] on body "Supply Chain Sales Orders Direct Customer Add SO ID SO ID Start Date Start Date…" at bounding box center [390, 168] width 780 height 336
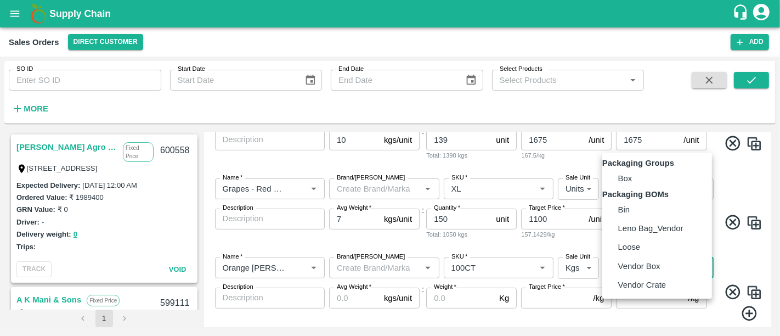
click at [577, 235] on div at bounding box center [390, 168] width 780 height 336
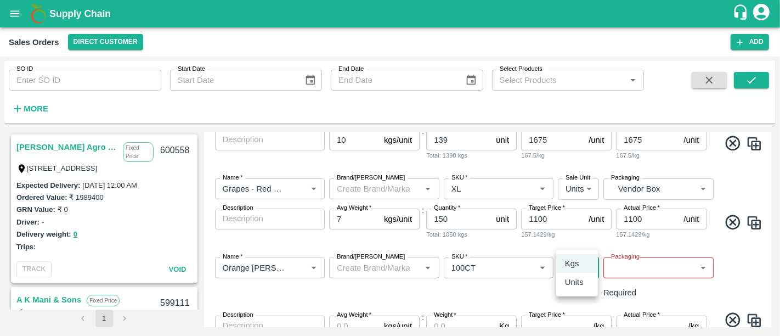
click at [577, 235] on body "Supply Chain Sales Orders Direct Customer Add SO ID SO ID Start Date Start Date…" at bounding box center [390, 168] width 780 height 336
click at [579, 284] on p "Units" at bounding box center [574, 282] width 19 height 12
type input "2"
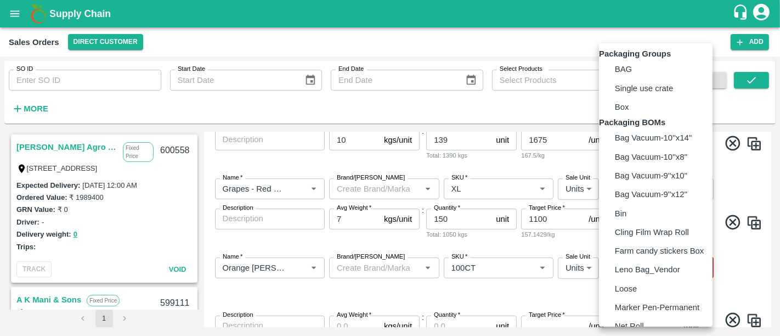
click at [612, 241] on body "Supply Chain Sales Orders Direct Customer Add SO ID SO ID Start Date Start Date…" at bounding box center [390, 168] width 780 height 336
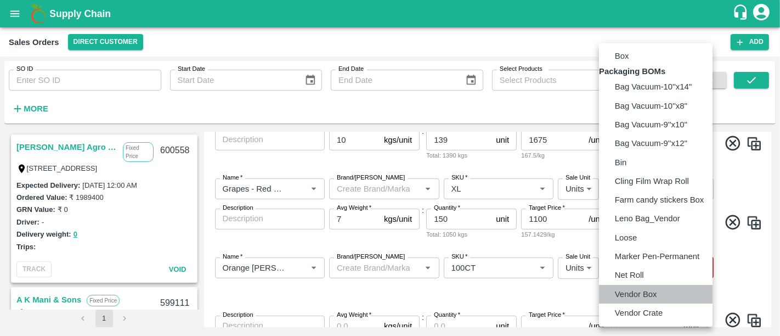
click at [640, 294] on p "Vendor Box" at bounding box center [636, 294] width 42 height 12
type input "BOM/276"
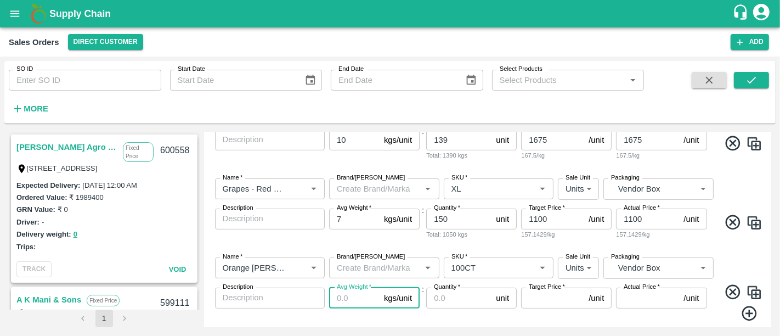
click at [343, 287] on input "Avg Weight   *" at bounding box center [354, 297] width 50 height 21
type input "15"
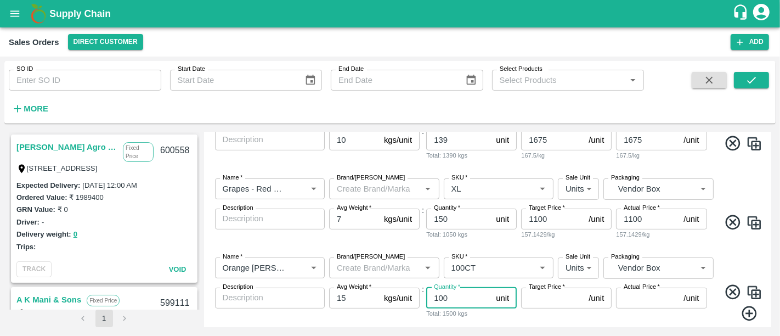
type input "100"
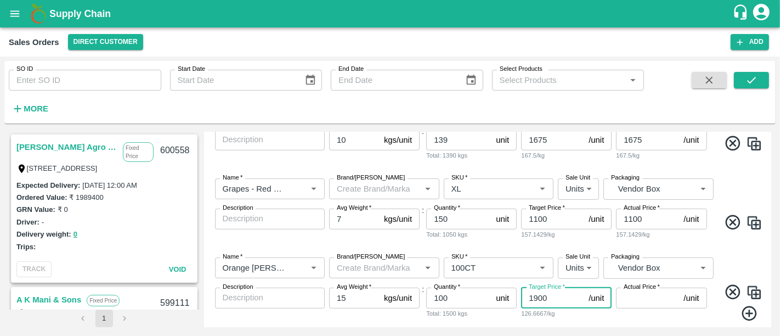
type input "1900"
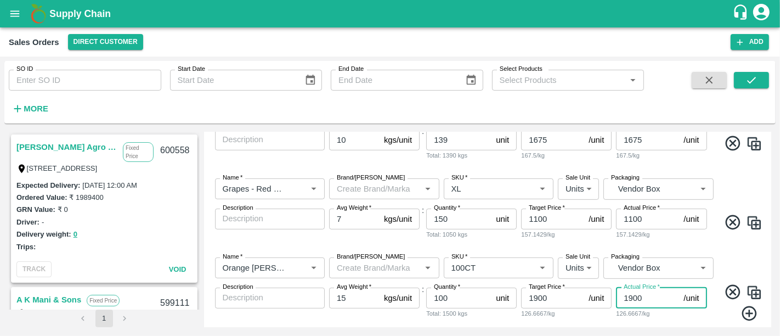
type input "1900"
click at [753, 305] on icon at bounding box center [748, 312] width 15 height 15
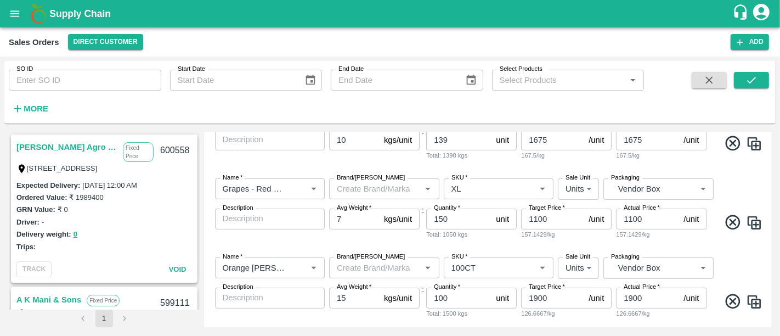
scroll to position [503, 0]
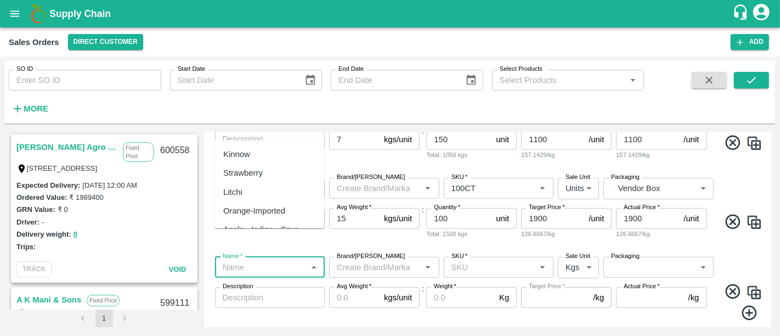
click at [269, 260] on input "Name   *" at bounding box center [261, 267] width 86 height 14
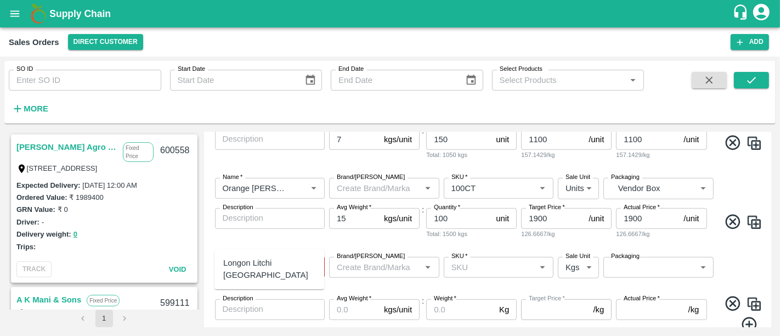
click at [251, 270] on div "Longon Litchi Thailand" at bounding box center [269, 268] width 110 height 31
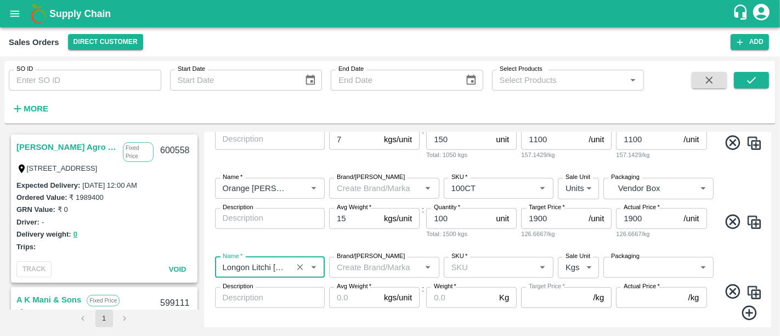
type input "Longon Litchi Thailand"
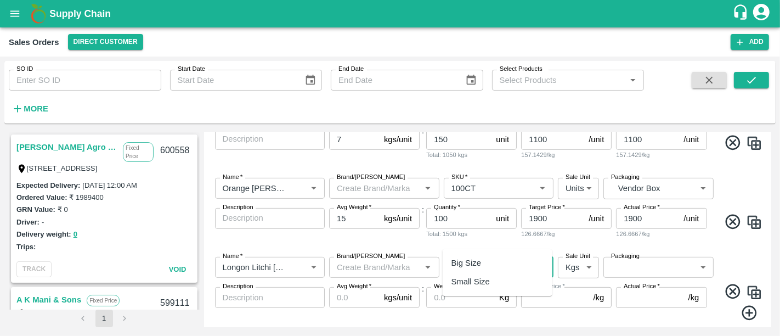
click at [479, 260] on input "SKU   *" at bounding box center [490, 267] width 86 height 14
click at [487, 258] on div "Big Size" at bounding box center [497, 262] width 110 height 19
type input "Big Size"
click at [581, 248] on body "Supply Chain Sales Orders Direct Customer Add SO ID SO ID Start Date Start Date…" at bounding box center [390, 168] width 780 height 336
click at [588, 283] on div "Units" at bounding box center [577, 282] width 24 height 12
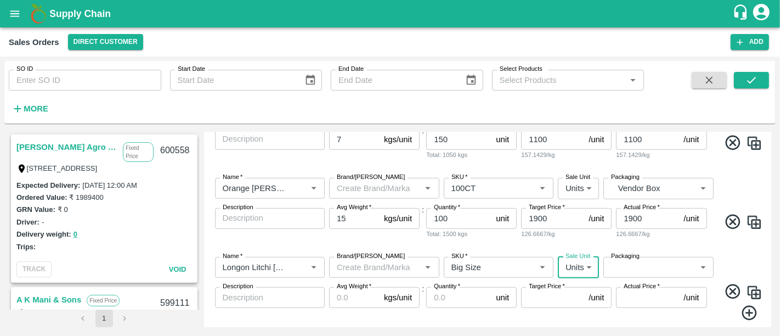
type input "2"
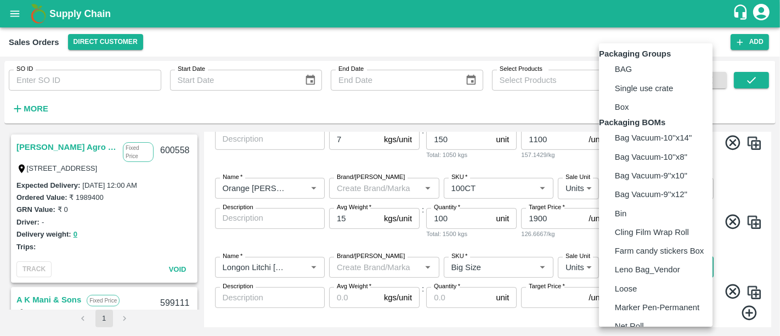
click at [633, 242] on body "Supply Chain Sales Orders Direct Customer Add SO ID SO ID Start Date Start Date…" at bounding box center [390, 168] width 780 height 336
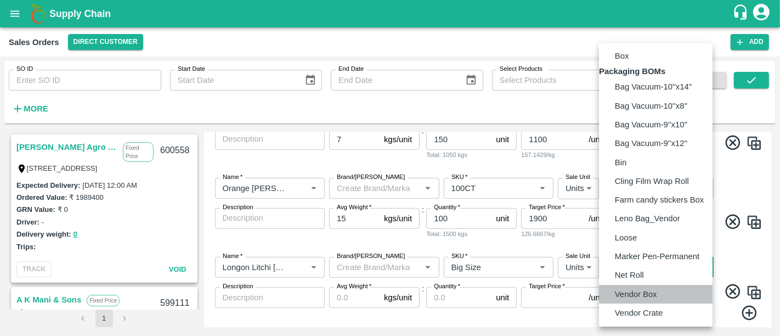
click at [639, 291] on p "Vendor Box" at bounding box center [636, 294] width 42 height 12
type input "BOM/276"
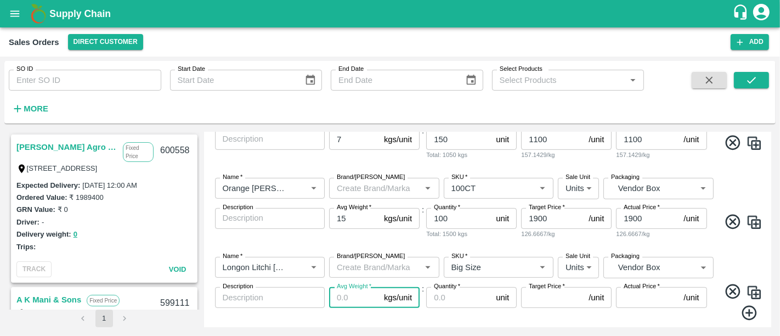
click at [344, 287] on input "Avg Weight   *" at bounding box center [354, 297] width 50 height 21
type input "5"
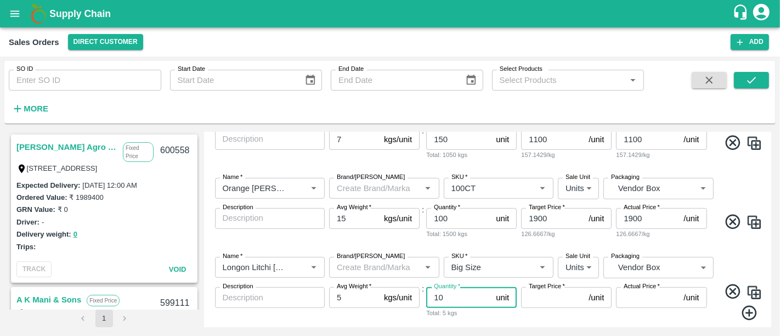
type input "10"
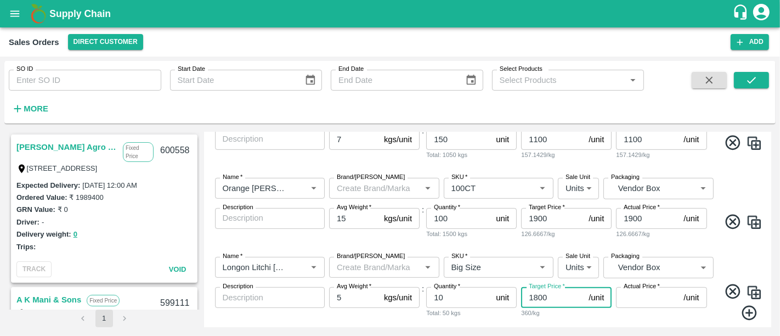
type input "1800"
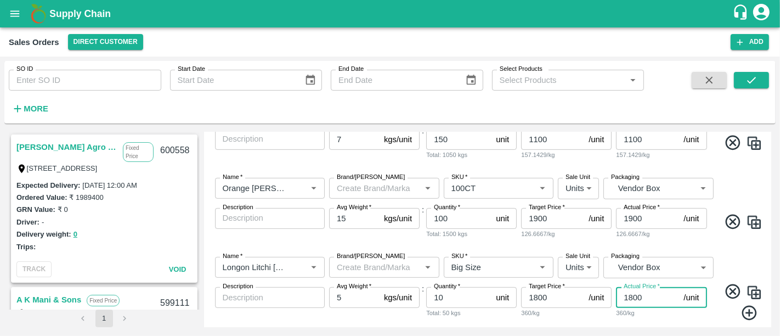
type input "1800"
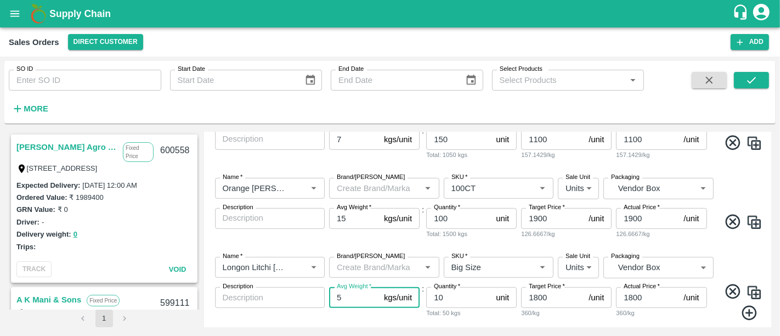
drag, startPoint x: 356, startPoint y: 270, endPoint x: 310, endPoint y: 270, distance: 46.1
click at [310, 270] on div "Name   * Name   * Brand/Marka Brand/Marka SKU   * SKU   * Sale Unit Units 2 Sal…" at bounding box center [487, 289] width 559 height 82
type input "10"
click at [366, 287] on div "Avg Weight   * 10 kgs/unit Avg Weight" at bounding box center [374, 304] width 90 height 34
click at [750, 304] on icon at bounding box center [749, 313] width 18 height 18
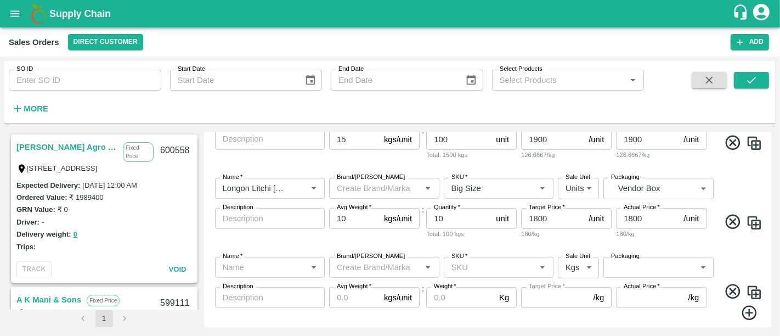
scroll to position [582, 0]
click at [273, 257] on div "Name   *" at bounding box center [270, 267] width 110 height 21
click at [280, 263] on div "Avacado Tanzania" at bounding box center [269, 268] width 92 height 25
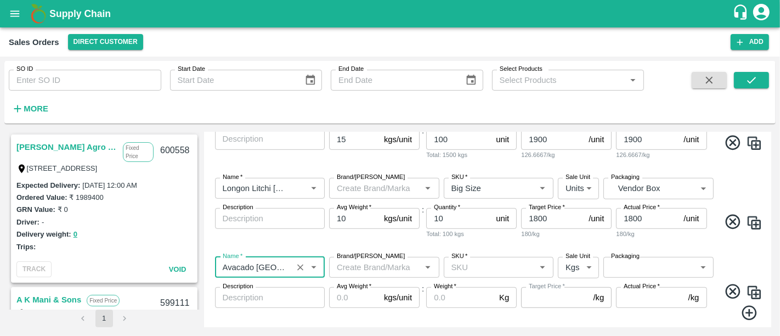
type input "Avacado Tanzania"
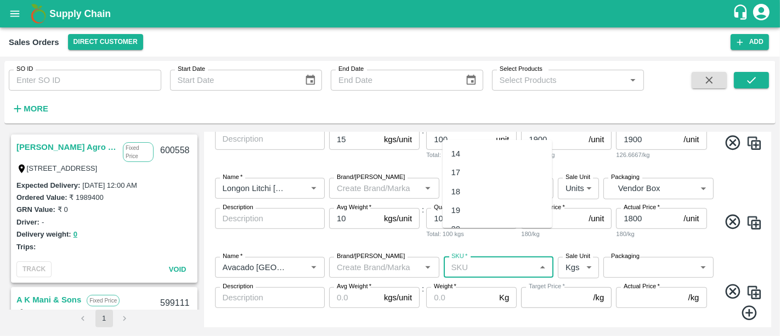
click at [479, 260] on input "SKU   *" at bounding box center [490, 267] width 86 height 14
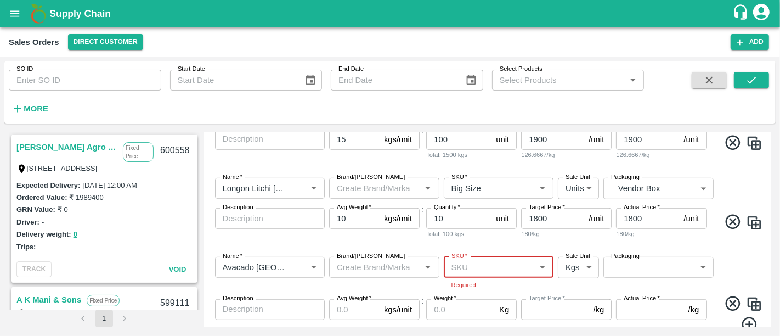
click at [526, 260] on input "SKU   *" at bounding box center [490, 267] width 86 height 14
click at [489, 219] on div "22 CT" at bounding box center [497, 213] width 110 height 19
type input "22 CT"
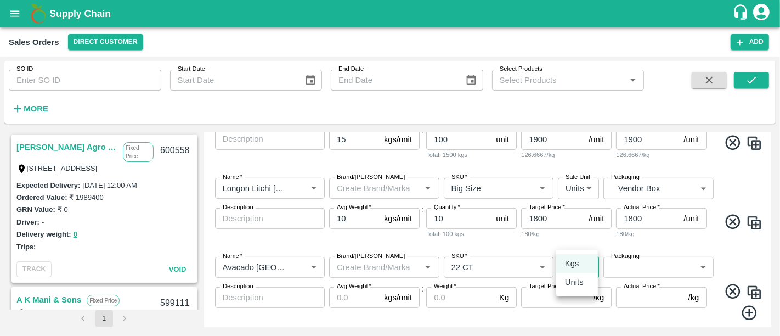
click at [573, 237] on body "Supply Chain Sales Orders Direct Customer Add SO ID SO ID Start Date Start Date…" at bounding box center [390, 168] width 780 height 336
click at [582, 278] on p "Units" at bounding box center [574, 282] width 19 height 12
type input "2"
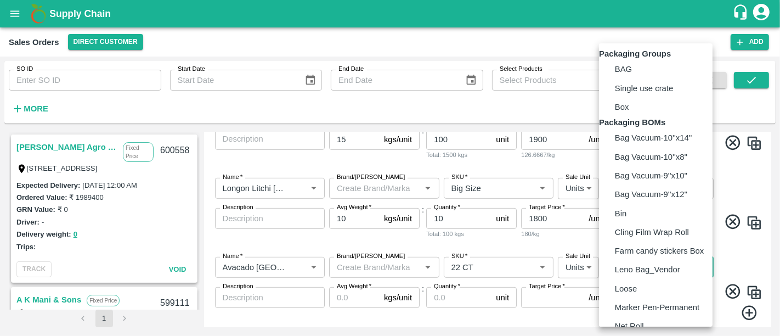
click at [623, 240] on body "Supply Chain Sales Orders Direct Customer Add SO ID SO ID Start Date Start Date…" at bounding box center [390, 168] width 780 height 336
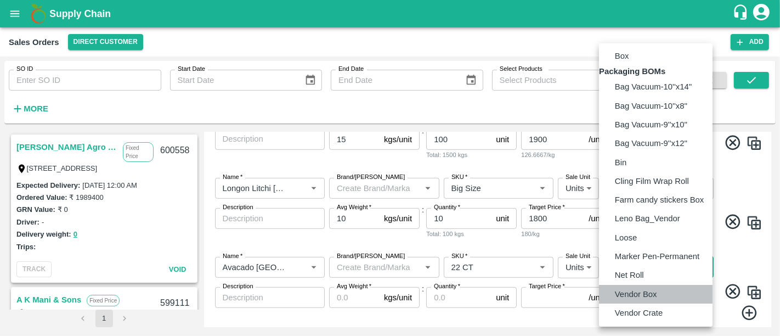
click at [621, 291] on p "Vendor Box" at bounding box center [636, 294] width 42 height 12
type input "BOM/276"
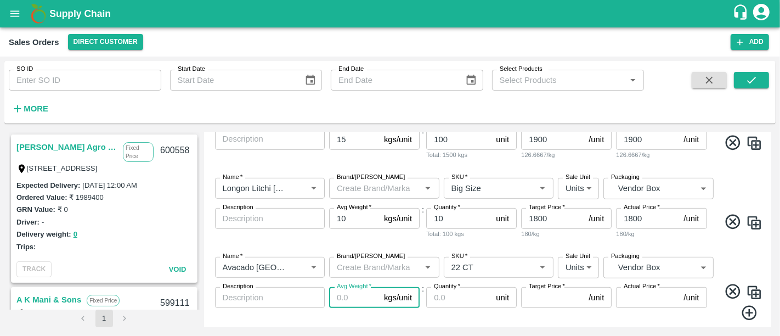
click at [360, 287] on input "Avg Weight   *" at bounding box center [354, 297] width 50 height 21
type input "5"
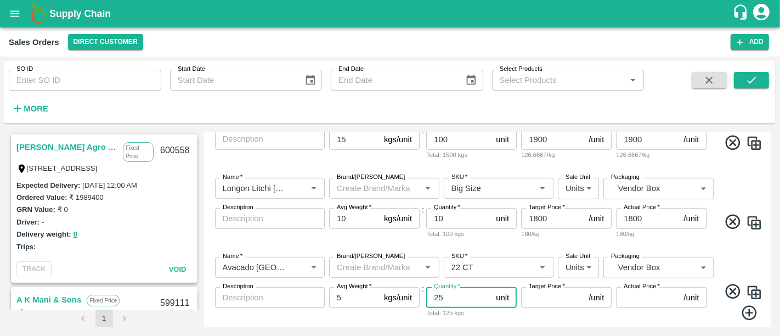
type input "25"
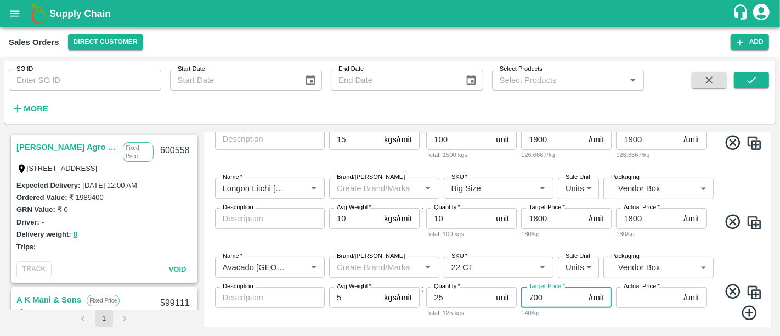
type input "700"
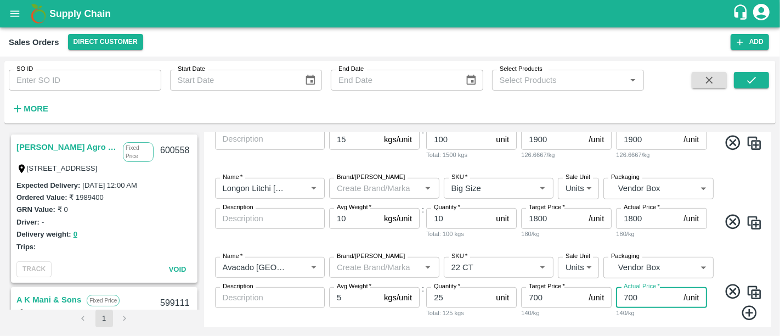
type input "700"
click at [743, 304] on icon at bounding box center [749, 313] width 18 height 18
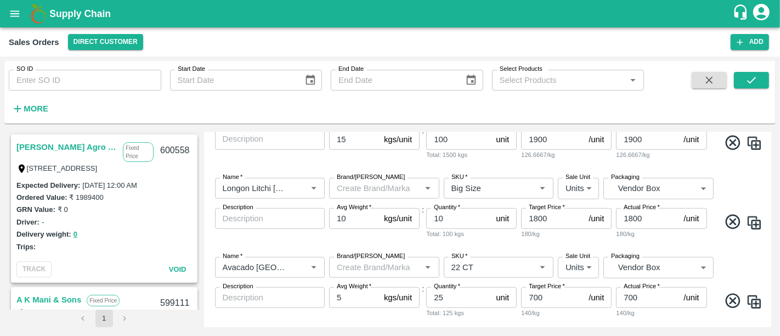
scroll to position [661, 0]
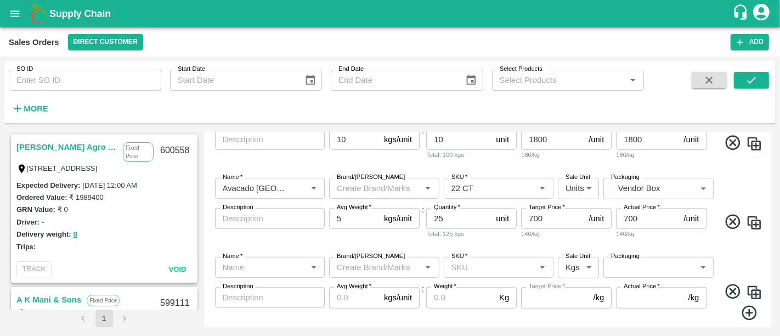
click at [282, 260] on input "Name   *" at bounding box center [261, 267] width 86 height 14
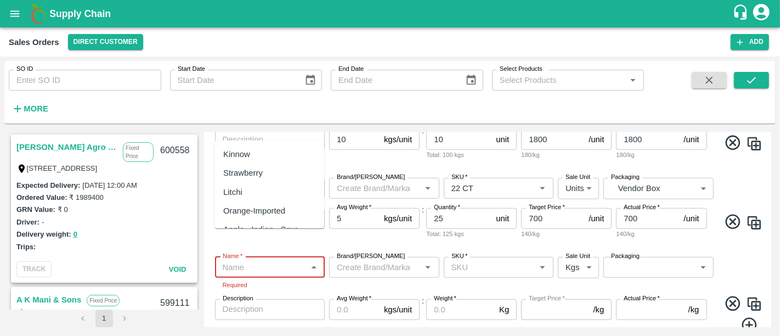
click at [242, 260] on input "Name   *" at bounding box center [261, 267] width 86 height 14
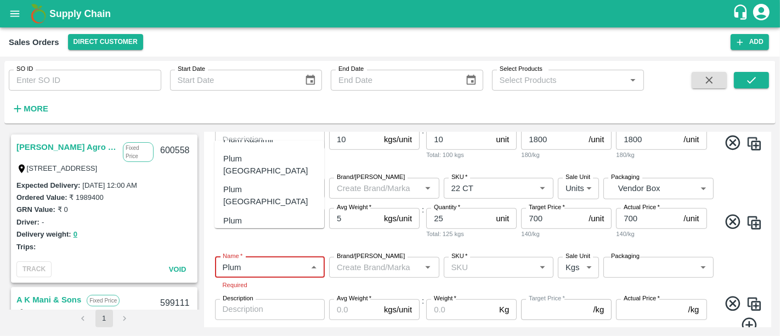
click at [260, 214] on div "Plum China" at bounding box center [269, 226] width 92 height 25
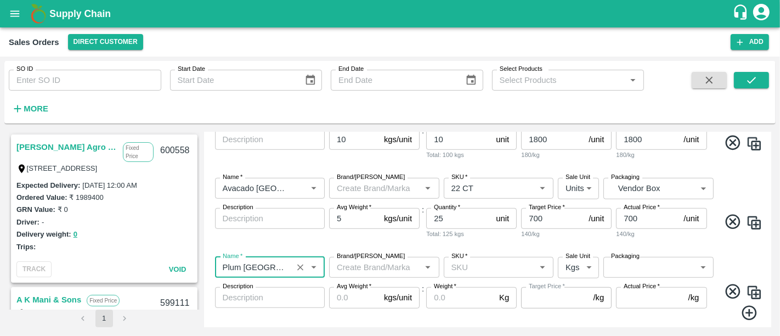
type input "Plum China"
click at [476, 260] on input "SKU   *" at bounding box center [490, 267] width 86 height 14
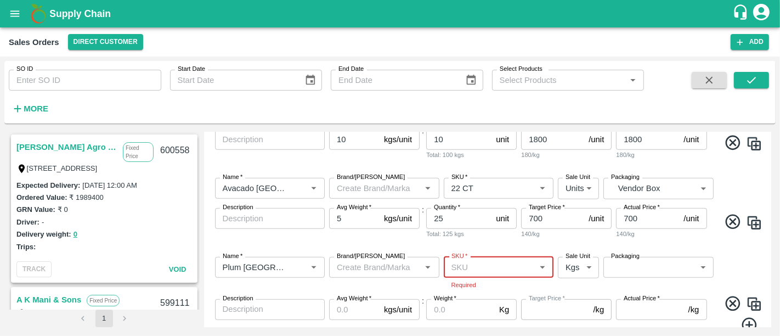
click at [512, 257] on div "SKU   *" at bounding box center [499, 267] width 110 height 21
click at [509, 162] on div "50 CT" at bounding box center [497, 153] width 110 height 19
type input "50 CT"
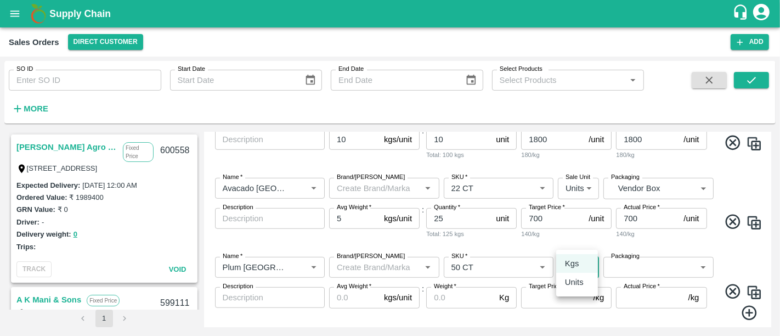
click at [575, 241] on body "Supply Chain Sales Orders Direct Customer Add SO ID SO ID Start Date Start Date…" at bounding box center [390, 168] width 780 height 336
click at [581, 281] on p "Units" at bounding box center [574, 282] width 19 height 12
type input "2"
click at [646, 235] on body "Supply Chain Sales Orders Direct Customer Add SO ID SO ID Start Date Start Date…" at bounding box center [390, 168] width 780 height 336
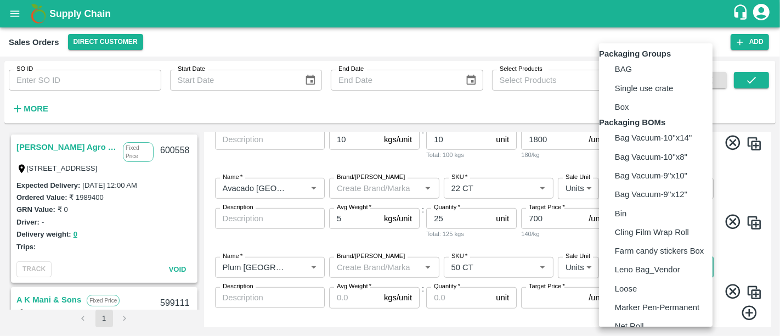
scroll to position [78, 0]
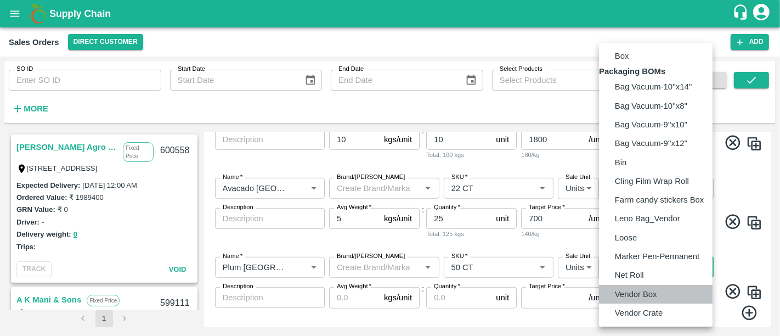
click at [639, 297] on p "Vendor Box" at bounding box center [636, 294] width 42 height 12
type input "BOM/276"
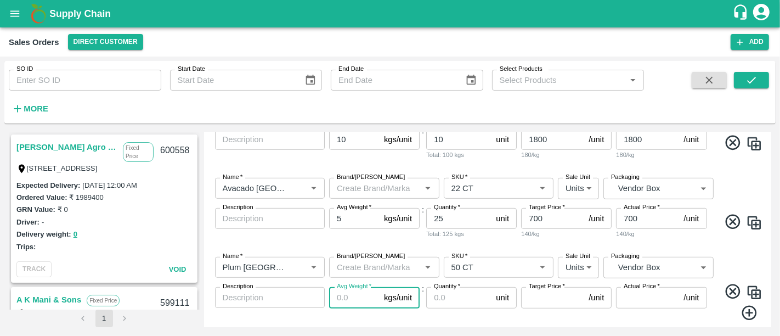
click at [344, 287] on input "Avg Weight   *" at bounding box center [354, 297] width 50 height 21
type input "5"
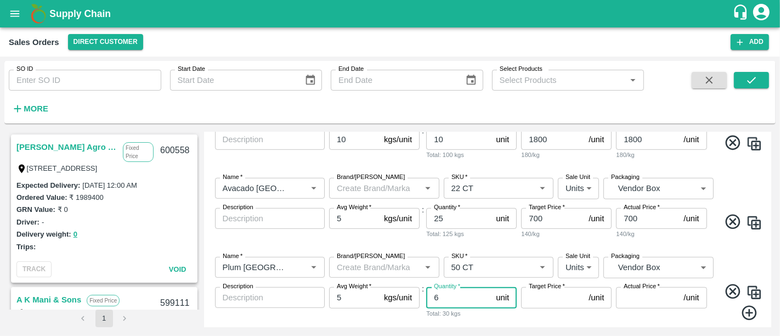
type input "60"
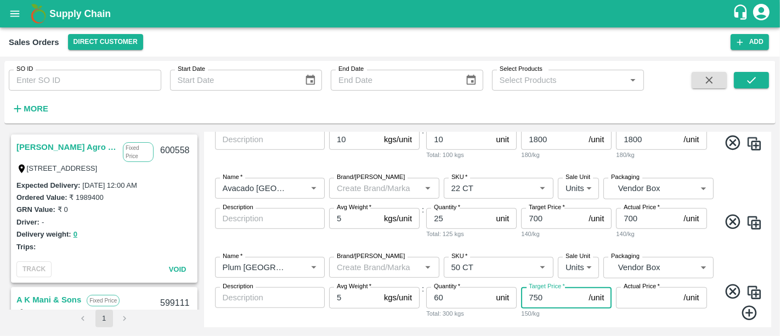
type input "750"
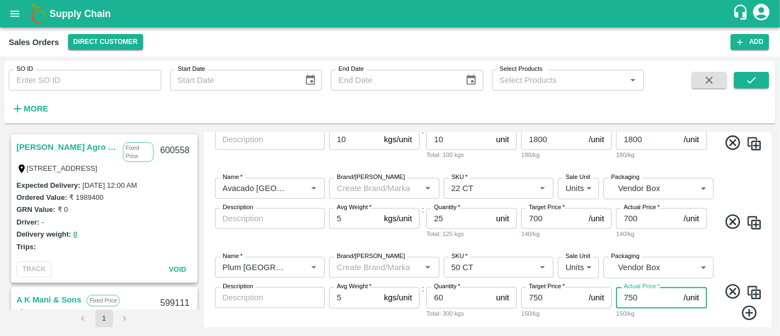
type input "750"
click at [746, 304] on icon at bounding box center [749, 313] width 18 height 18
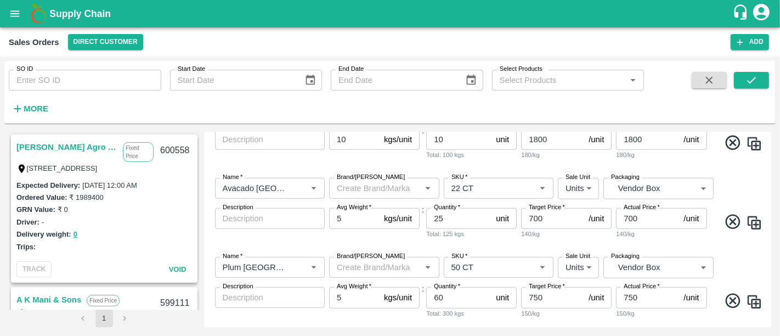
scroll to position [740, 0]
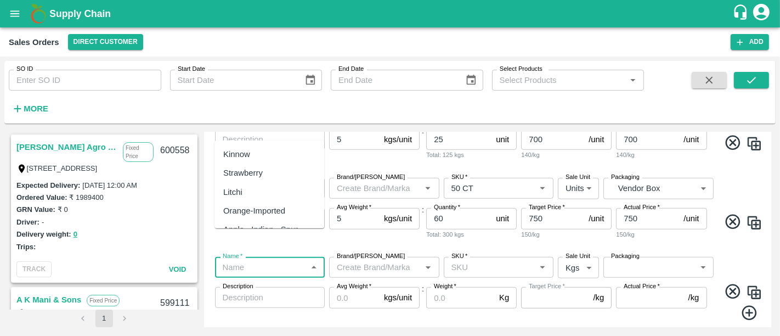
click at [273, 260] on input "Name   *" at bounding box center [261, 267] width 86 height 14
click at [293, 170] on div "Dragon Fruit Vietnam" at bounding box center [261, 173] width 77 height 12
type input "Dragon Fruit Vietnam"
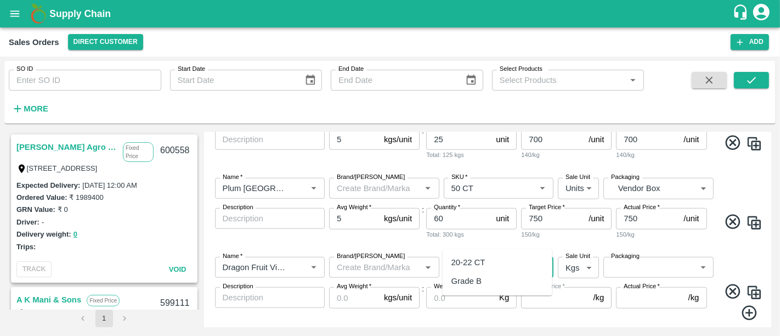
click at [485, 260] on input "SKU   *" at bounding box center [490, 267] width 86 height 14
click at [499, 269] on div "20-22 CT" at bounding box center [497, 262] width 110 height 19
type input "20-22 CT"
click at [581, 237] on body "Supply Chain Sales Orders Direct Customer Add SO ID SO ID Start Date Start Date…" at bounding box center [390, 168] width 780 height 336
click at [582, 279] on p "Units" at bounding box center [574, 282] width 19 height 12
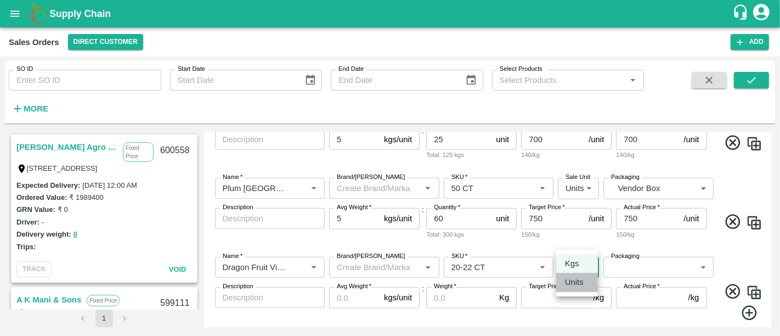
type input "2"
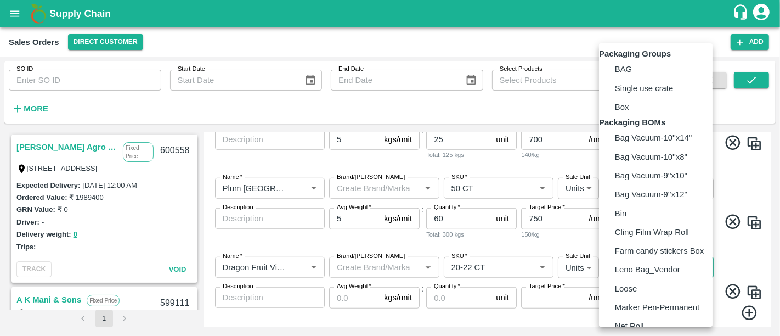
click at [629, 240] on body "Supply Chain Sales Orders Direct Customer Add SO ID SO ID Start Date Start Date…" at bounding box center [390, 168] width 780 height 336
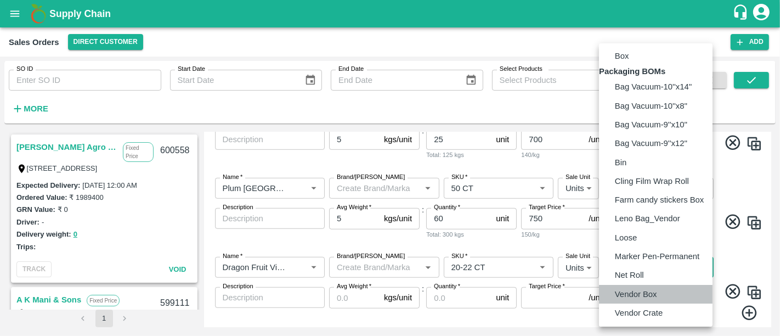
click at [638, 291] on p "Vendor Box" at bounding box center [636, 294] width 42 height 12
type input "BOM/276"
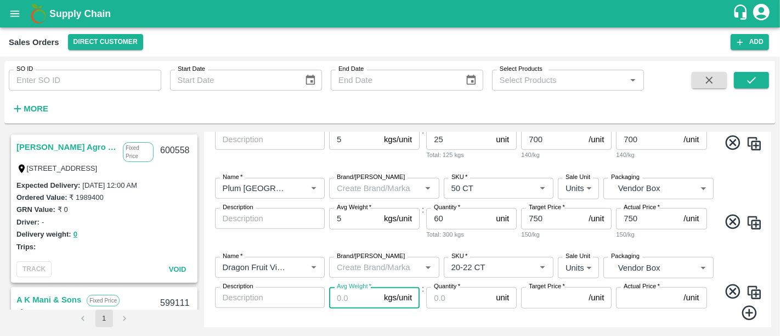
click at [348, 287] on input "Avg Weight   *" at bounding box center [354, 297] width 50 height 21
type input "10"
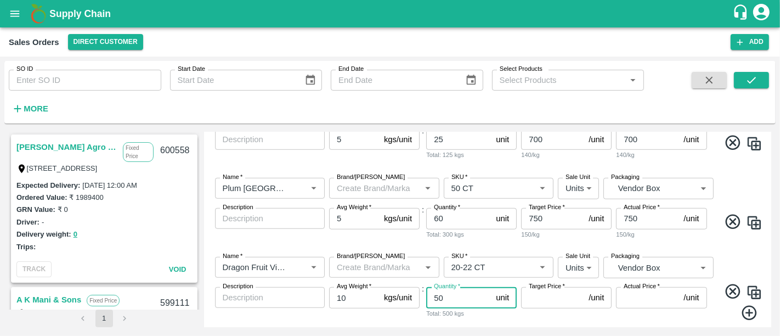
type input "50"
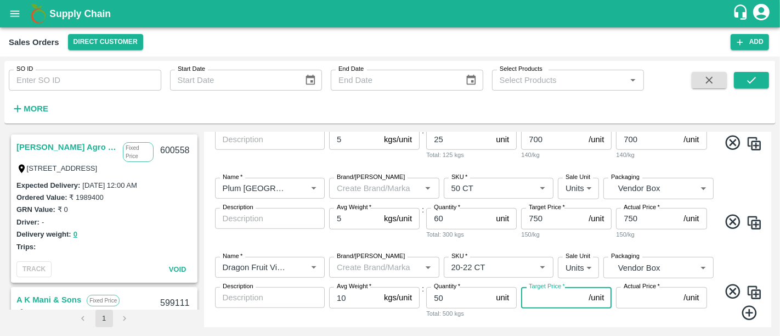
click at [385, 213] on div "Name   * Name   * Brand/Marka Brand/Marka SKU   * SKU   * Sale Unit Units 2 Sal…" at bounding box center [487, 208] width 559 height 79
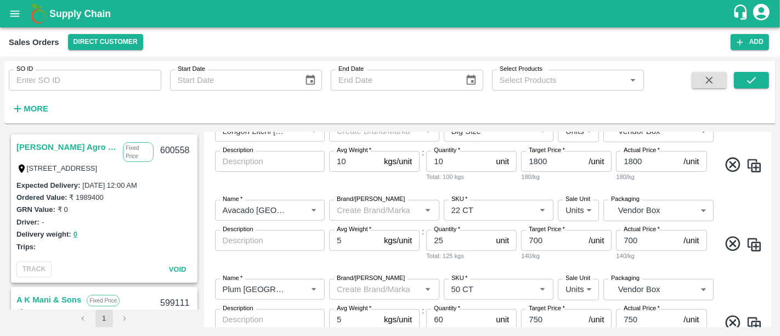
click at [417, 240] on div "Name   * Name   * Brand/Marka Brand/Marka SKU   * SKU   * Sale Unit Units 2 Sal…" at bounding box center [487, 230] width 559 height 79
click at [548, 309] on input "Target Price   *" at bounding box center [552, 319] width 63 height 21
click at [484, 270] on div "Name   * Name   * Brand/Marka Brand/Marka SKU   * SKU   * Sale Unit Units 2 Sal…" at bounding box center [487, 311] width 559 height 82
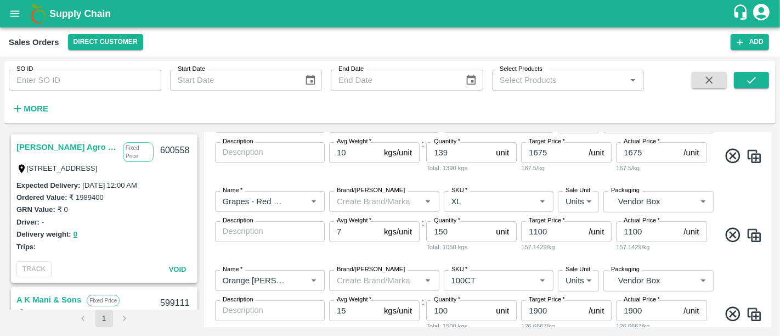
scroll to position [410, 0]
click at [472, 262] on div "Name   * Name   * Brand/Marka Brand/Marka SKU   * SKU   * Sale Unit Units 2 Sal…" at bounding box center [487, 301] width 559 height 79
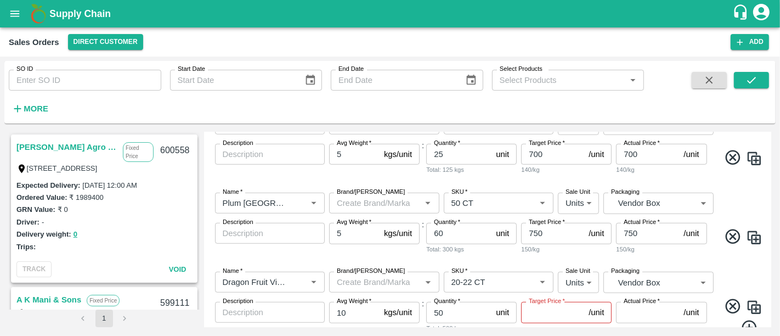
scroll to position [740, 0]
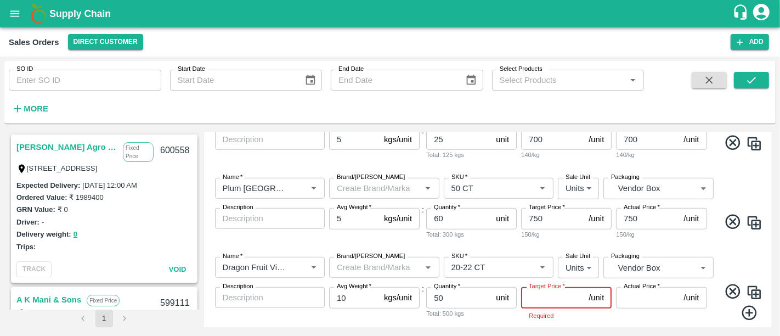
click at [552, 287] on input "Target Price   *" at bounding box center [552, 297] width 63 height 21
click at [545, 298] on div "Name   * Name   * Brand/Marka Brand/Marka SKU   * SKU   * Sale Unit Units 2 Sal…" at bounding box center [487, 289] width 559 height 82
click at [537, 287] on input "Target Price   *" at bounding box center [552, 297] width 63 height 21
click at [553, 310] on p "Required" at bounding box center [565, 315] width 75 height 10
click at [553, 287] on input "Target Price   *" at bounding box center [552, 297] width 63 height 21
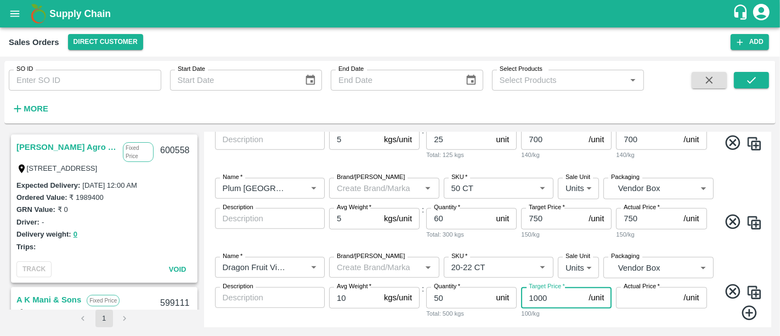
type input "1000"
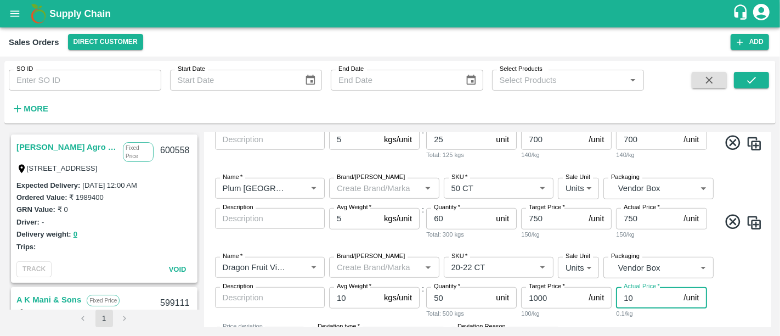
type input "100"
type input "900"
type input "1000"
click at [555, 290] on div "Target Price   * 1000 /unit Target Price 100/kg" at bounding box center [566, 304] width 90 height 34
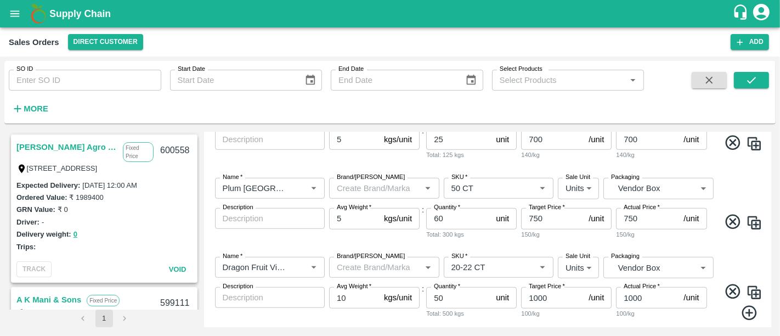
click at [745, 334] on button "Save" at bounding box center [746, 342] width 42 height 16
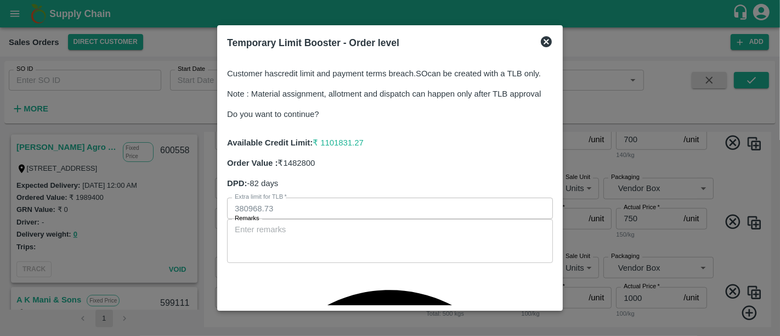
click at [547, 39] on icon at bounding box center [545, 41] width 13 height 13
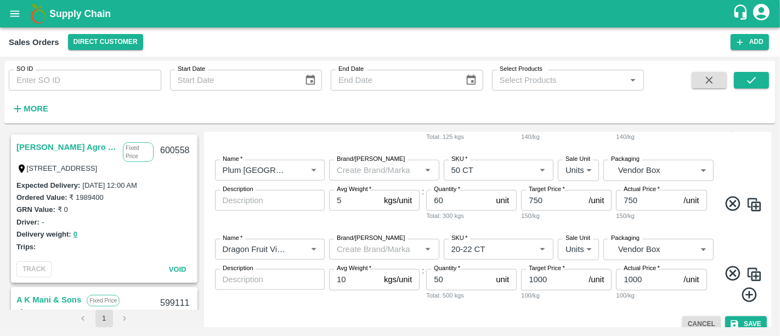
scroll to position [720, 0]
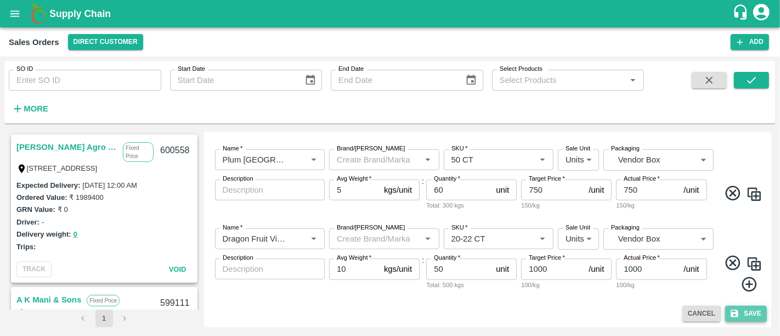
click at [756, 309] on button "Save" at bounding box center [746, 313] width 42 height 16
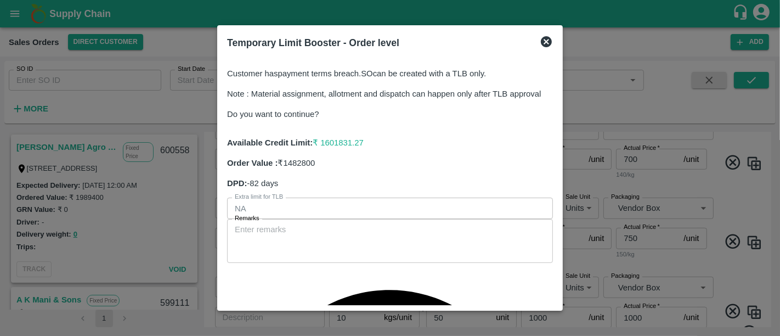
scroll to position [740, 0]
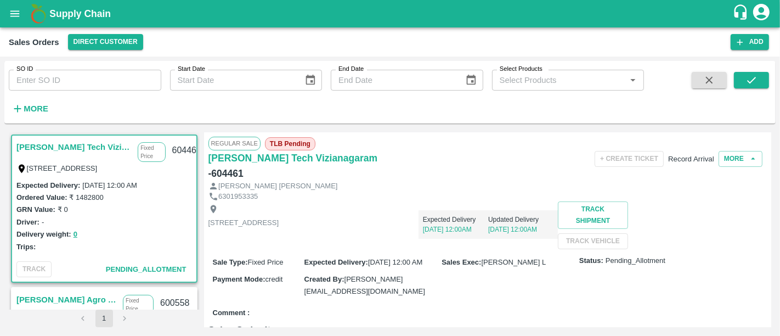
click at [243, 166] on h6 "- 604461" at bounding box center [225, 173] width 35 height 15
copy h6 "604461"
click at [112, 11] on h1 "Supply Chain" at bounding box center [390, 13] width 683 height 15
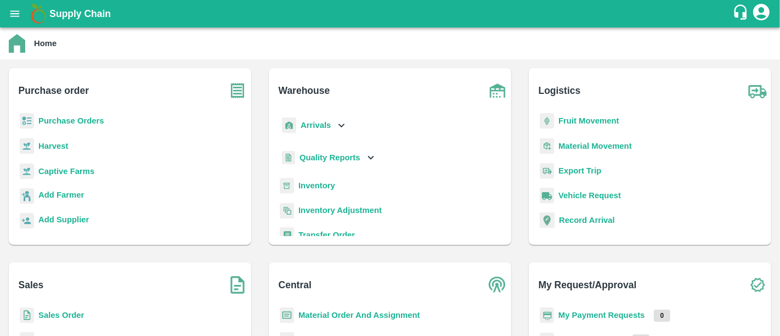
click at [614, 312] on b "My Payment Requests" at bounding box center [601, 314] width 87 height 9
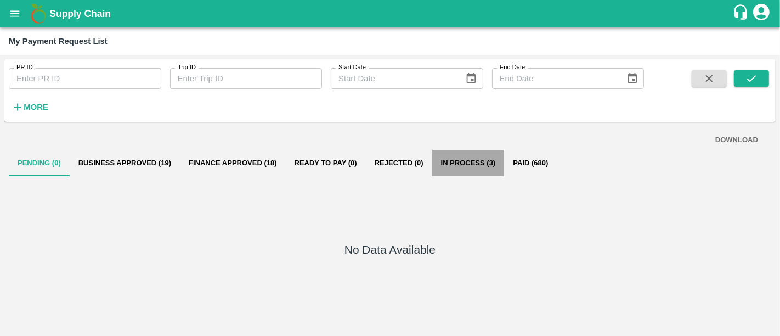
click at [471, 158] on button "In Process (3)" at bounding box center [468, 163] width 72 height 26
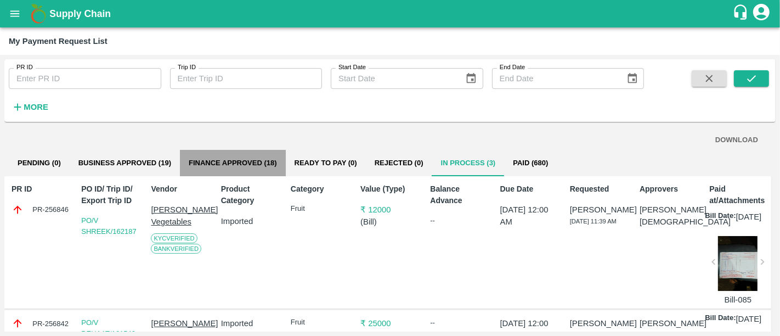
click at [248, 154] on button "Finance Approved (18)" at bounding box center [233, 163] width 106 height 26
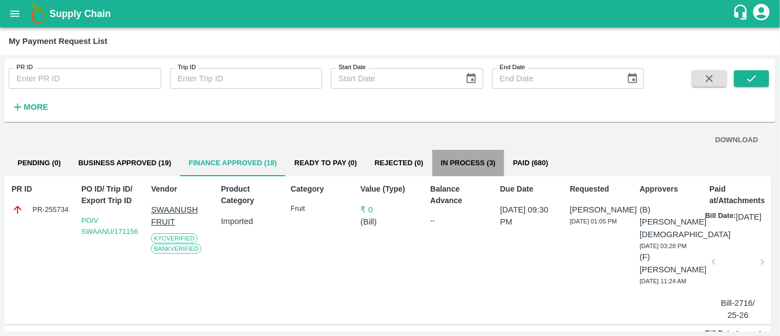
click at [446, 164] on button "In Process (3)" at bounding box center [468, 163] width 72 height 26
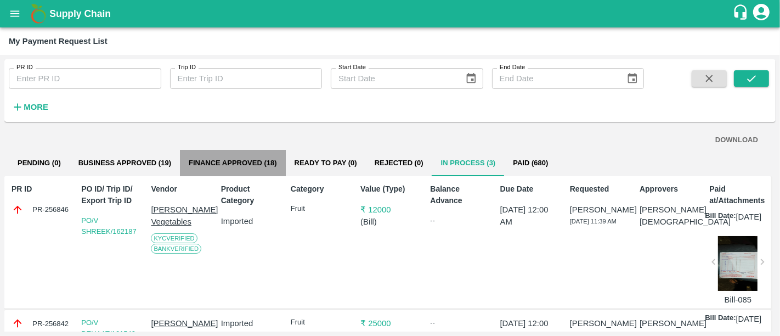
click at [211, 165] on button "Finance Approved (18)" at bounding box center [233, 163] width 106 height 26
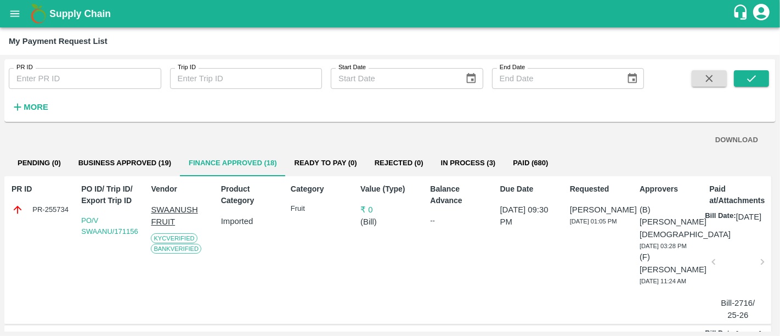
click at [103, 7] on h1 "Supply Chain" at bounding box center [390, 13] width 683 height 15
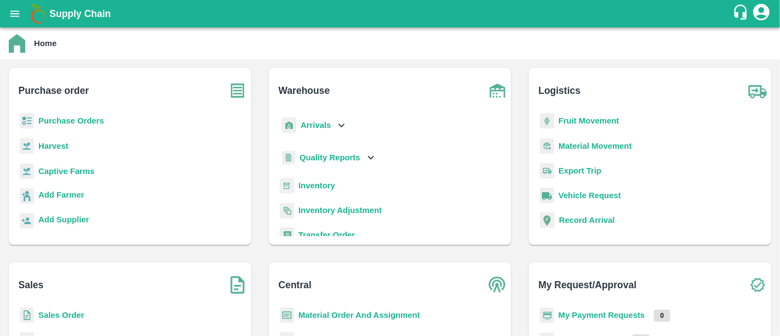
scroll to position [111, 0]
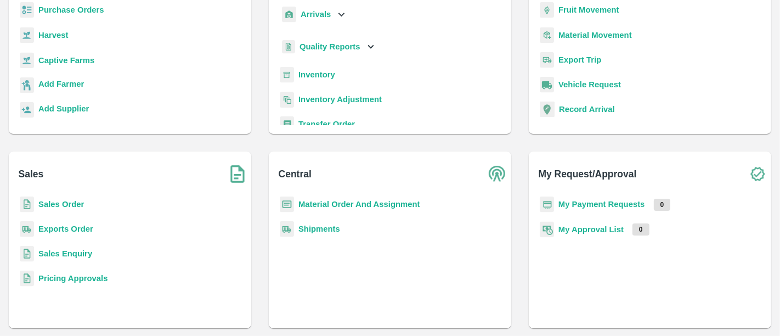
click at [573, 200] on b "My Payment Requests" at bounding box center [601, 204] width 87 height 9
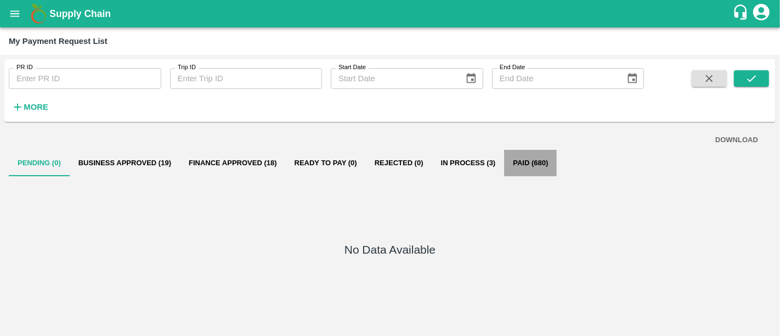
click at [528, 160] on button "Paid (680)" at bounding box center [530, 163] width 53 height 26
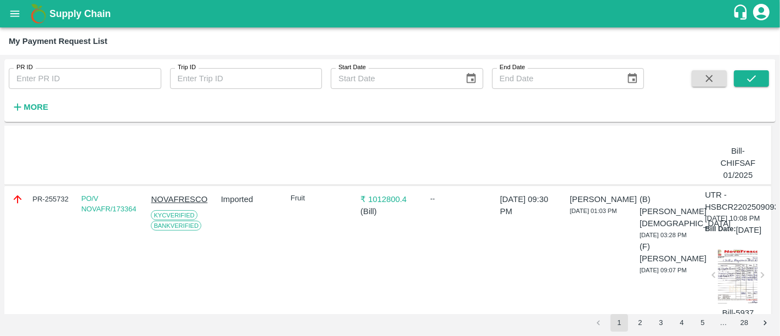
scroll to position [12, 0]
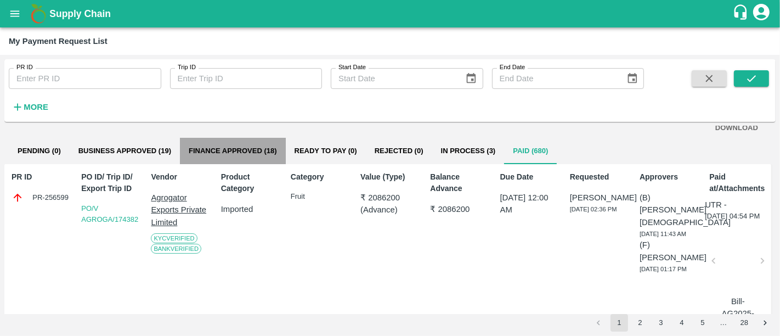
click at [256, 145] on button "Finance Approved (18)" at bounding box center [233, 151] width 106 height 26
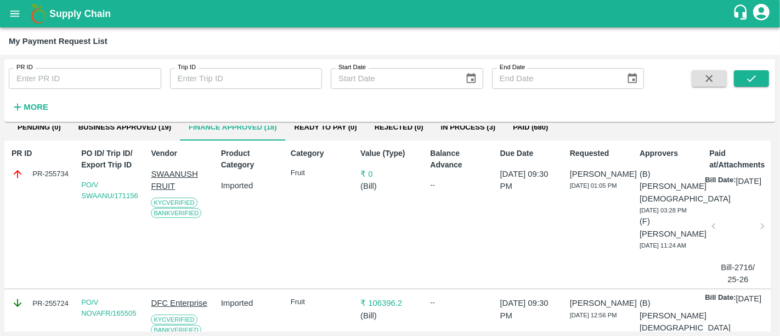
scroll to position [0, 0]
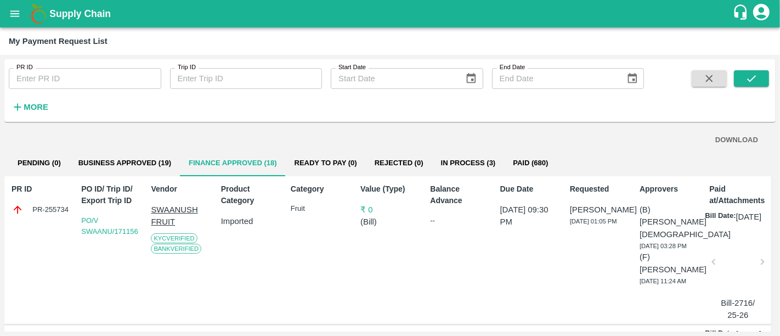
click at [366, 214] on p "₹ 0" at bounding box center [389, 209] width 59 height 12
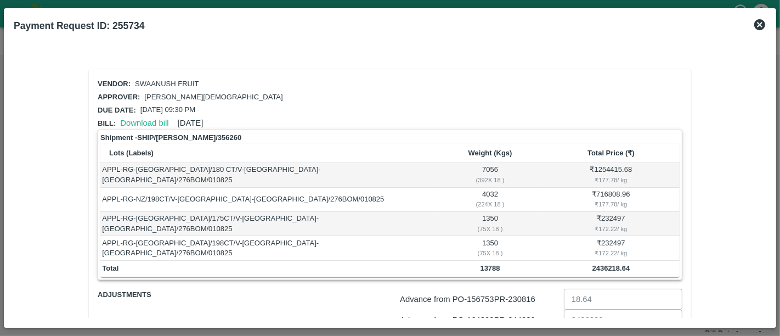
click at [757, 29] on icon at bounding box center [759, 24] width 11 height 11
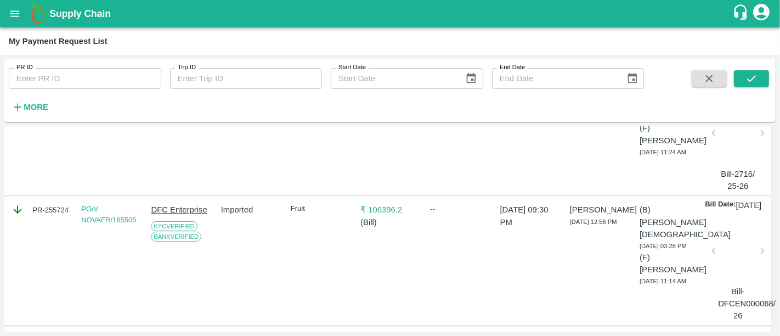
scroll to position [128, 0]
click at [384, 217] on p "₹ 106396.2" at bounding box center [389, 210] width 59 height 12
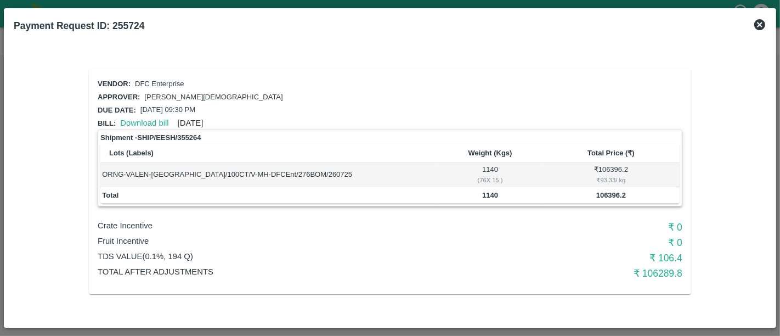
click at [757, 22] on icon at bounding box center [759, 24] width 11 height 11
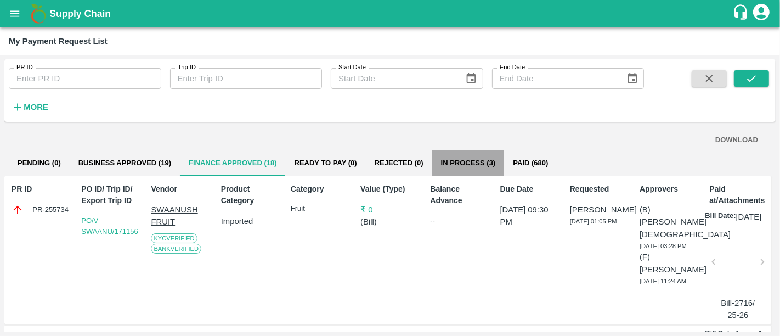
click at [436, 150] on button "In Process (3)" at bounding box center [468, 163] width 72 height 26
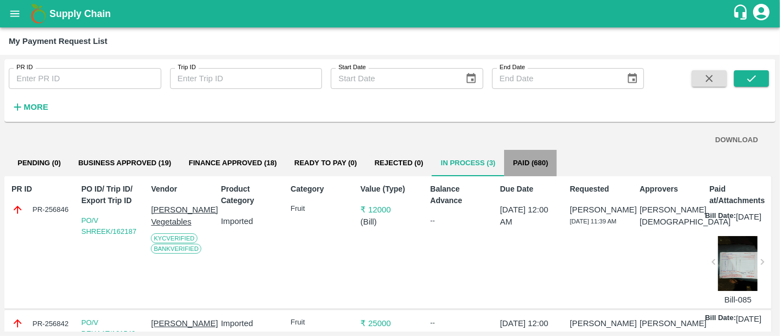
click at [526, 172] on button "Paid (680)" at bounding box center [530, 163] width 53 height 26
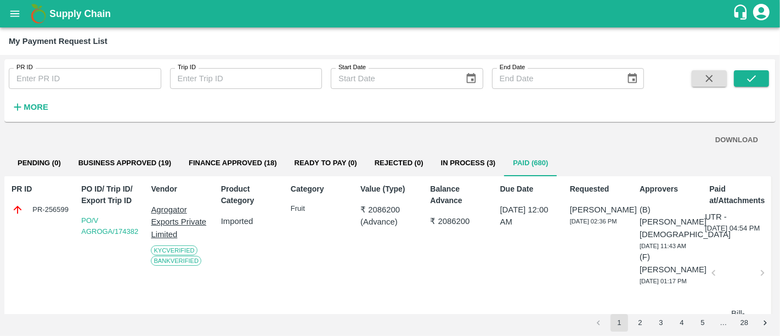
click at [101, 15] on b "Supply Chain" at bounding box center [79, 13] width 61 height 11
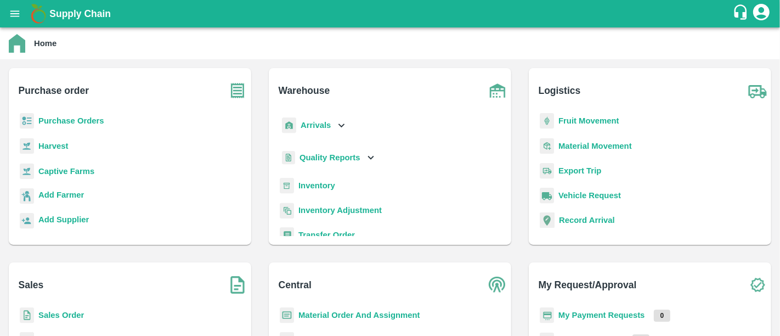
click at [71, 124] on b "Purchase Orders" at bounding box center [71, 120] width 66 height 9
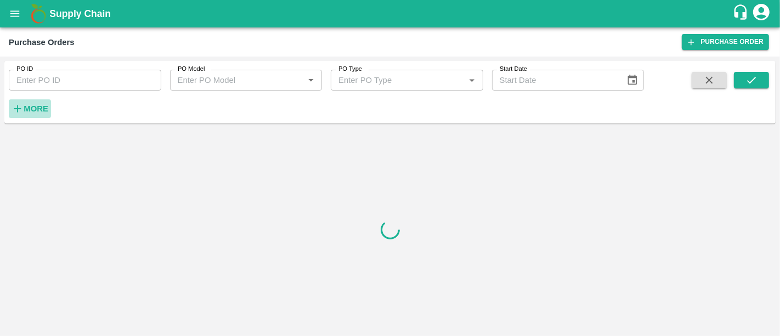
click at [43, 116] on button "More" at bounding box center [30, 108] width 42 height 19
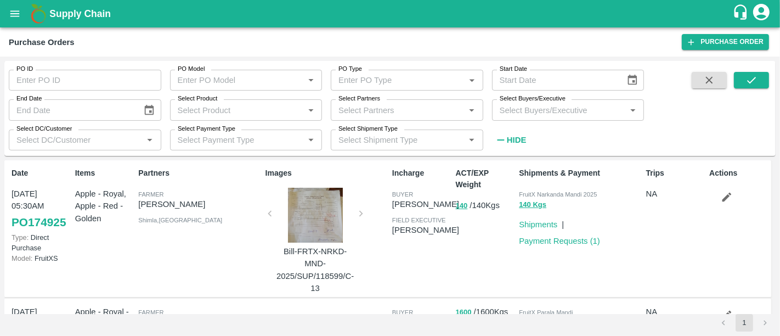
click at [348, 120] on div "Select Partners   *" at bounding box center [407, 109] width 152 height 21
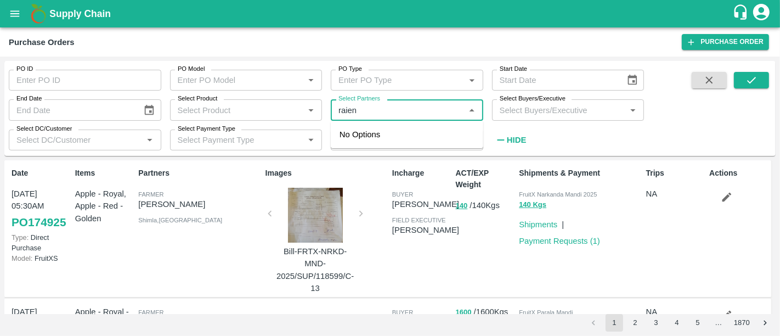
type input "raien"
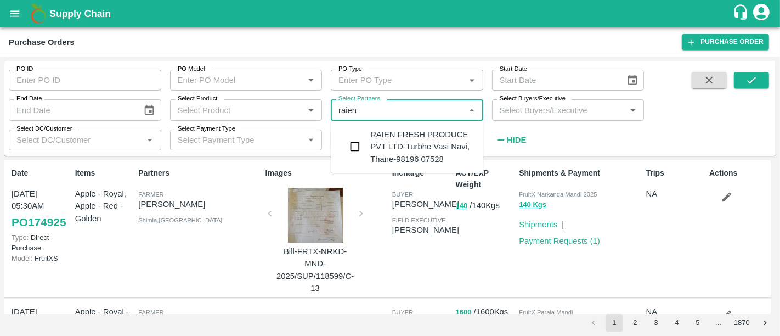
click at [355, 129] on div "RAIEN FRESH PRODUCE PVT LTD-Turbhe Vasi Navi, Thane-98196 07528" at bounding box center [407, 146] width 152 height 43
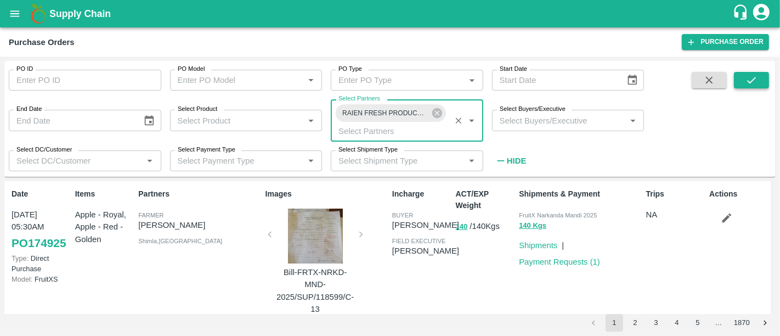
click at [741, 83] on button "submit" at bounding box center [751, 80] width 35 height 16
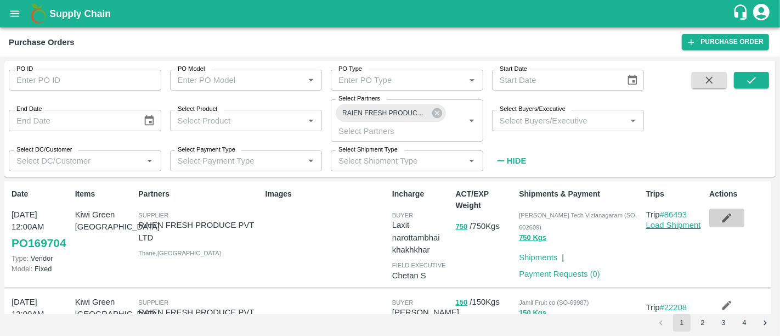
click at [724, 223] on icon "button" at bounding box center [726, 218] width 12 height 12
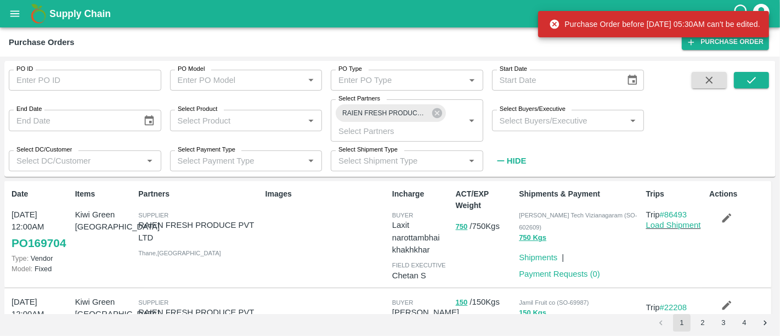
click at [724, 223] on icon "button" at bounding box center [726, 218] width 12 height 12
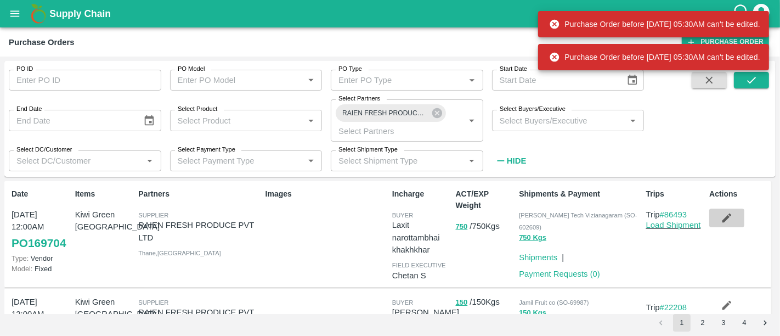
click at [724, 223] on icon "button" at bounding box center [726, 218] width 12 height 12
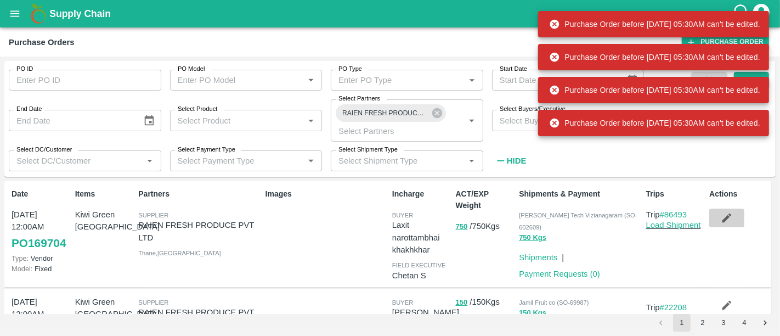
click at [724, 223] on icon "button" at bounding box center [726, 218] width 12 height 12
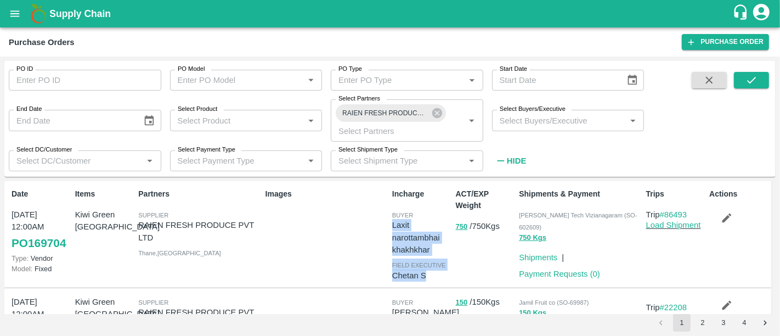
drag, startPoint x: 393, startPoint y: 229, endPoint x: 440, endPoint y: 270, distance: 62.6
click at [440, 270] on div "Incharge buyer [PERSON_NAME] [PERSON_NAME] field executive Chetan S" at bounding box center [420, 234] width 64 height 100
click at [440, 270] on p "Chetan S" at bounding box center [421, 275] width 59 height 12
click at [462, 228] on button "750" at bounding box center [462, 226] width 12 height 13
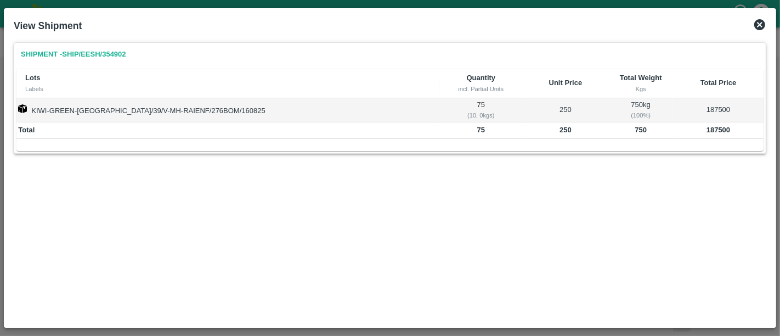
click at [755, 29] on icon at bounding box center [759, 24] width 13 height 13
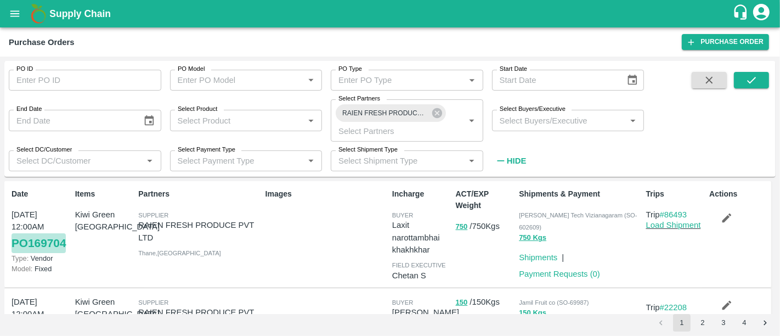
click at [56, 234] on link "PO 169704" at bounding box center [39, 243] width 54 height 20
click at [461, 225] on button "750" at bounding box center [462, 226] width 12 height 13
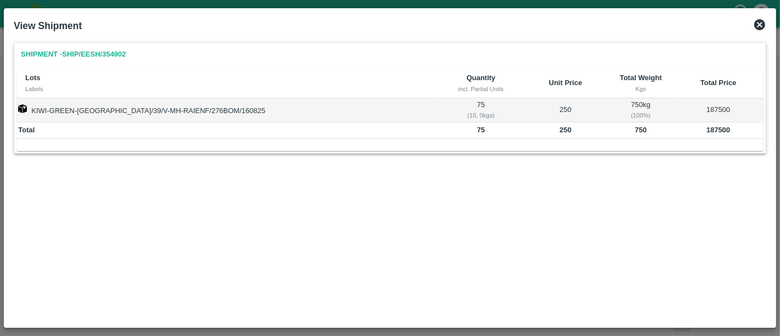
click at [760, 26] on icon at bounding box center [759, 24] width 13 height 13
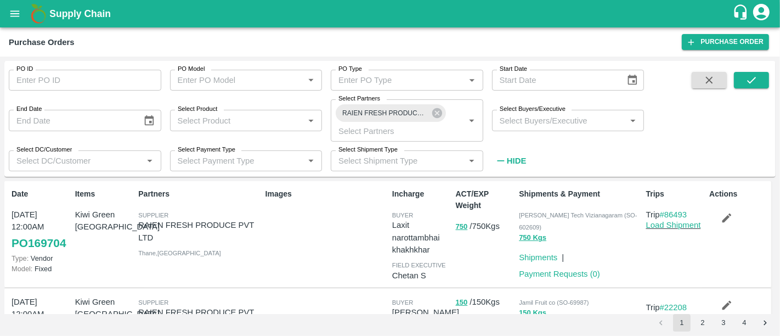
click at [106, 13] on b "Supply Chain" at bounding box center [79, 13] width 61 height 11
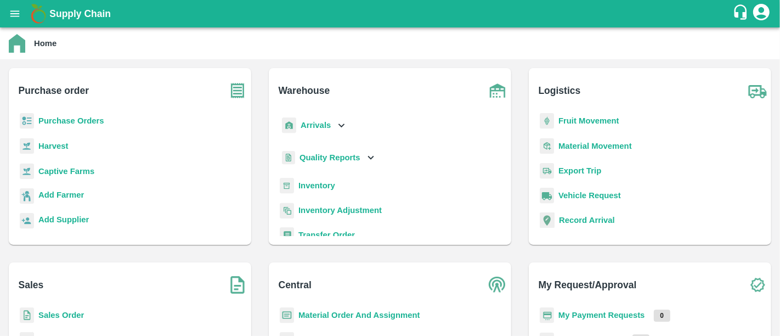
click at [633, 311] on b "My Payment Requests" at bounding box center [601, 314] width 87 height 9
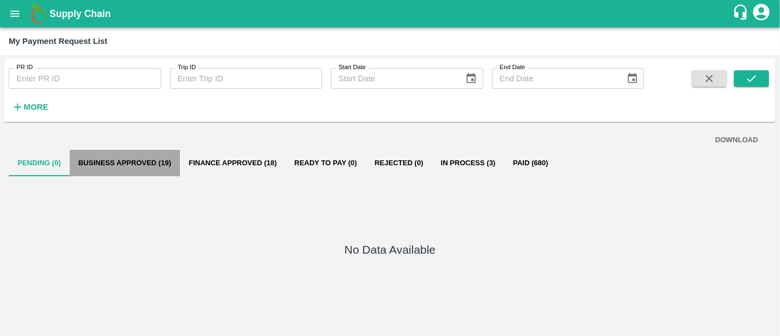
click at [129, 156] on button "Business Approved (19)" at bounding box center [125, 163] width 110 height 26
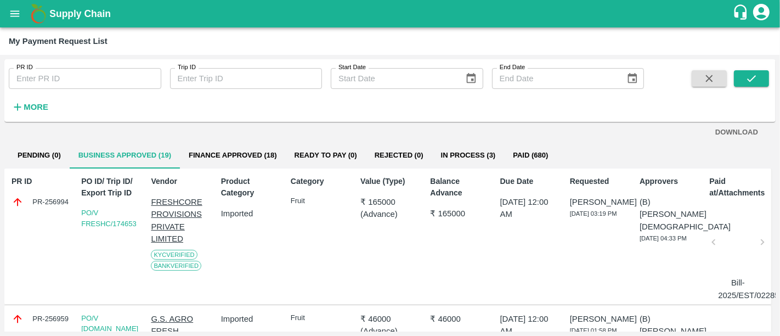
scroll to position [4, 0]
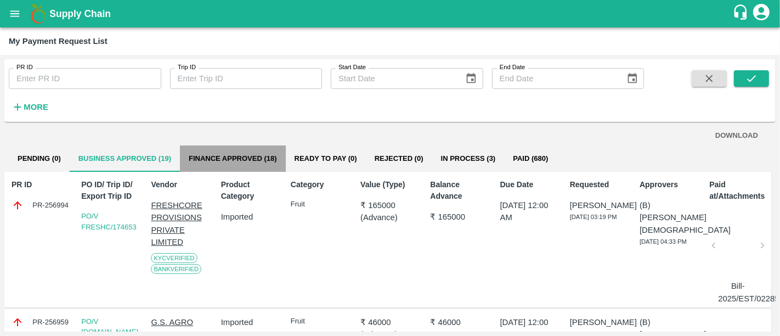
click at [216, 160] on button "Finance Approved (18)" at bounding box center [233, 158] width 106 height 26
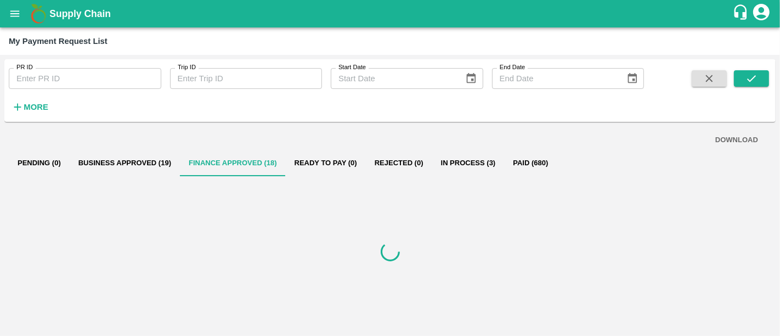
scroll to position [0, 0]
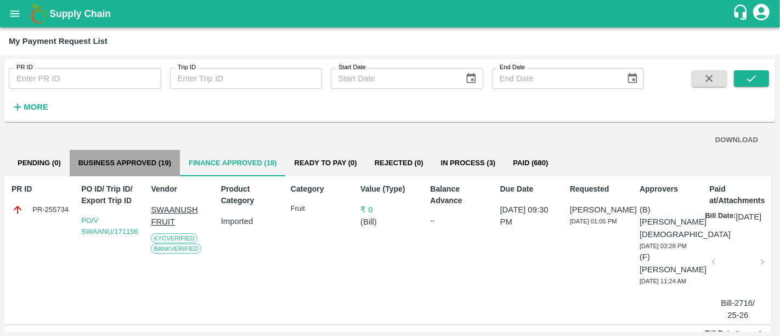
click at [161, 156] on button "Business Approved (19)" at bounding box center [125, 163] width 110 height 26
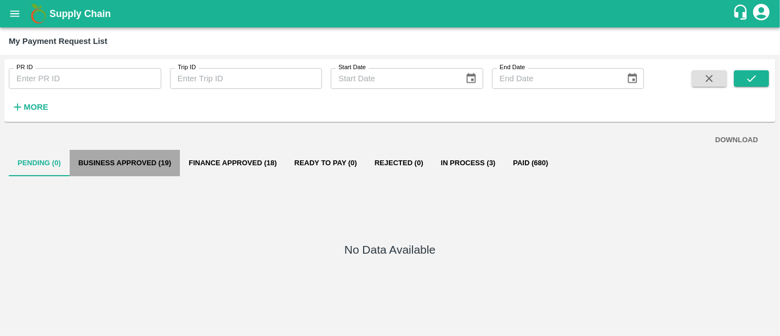
click at [120, 167] on button "Business Approved (19)" at bounding box center [125, 163] width 110 height 26
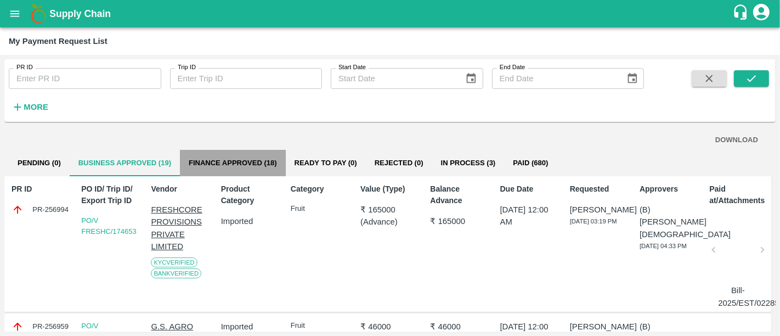
click at [235, 156] on button "Finance Approved (18)" at bounding box center [233, 163] width 106 height 26
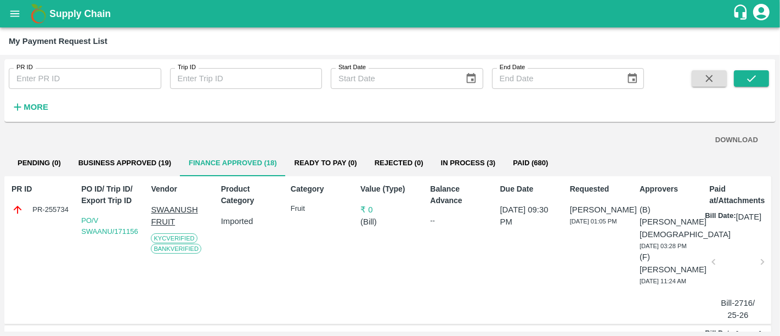
scroll to position [1, 0]
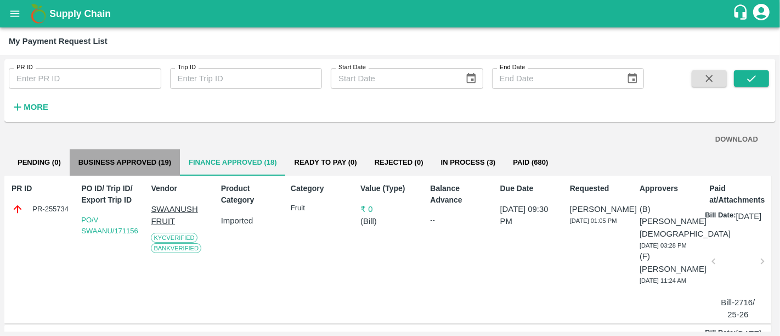
click at [163, 167] on button "Business Approved (19)" at bounding box center [125, 162] width 110 height 26
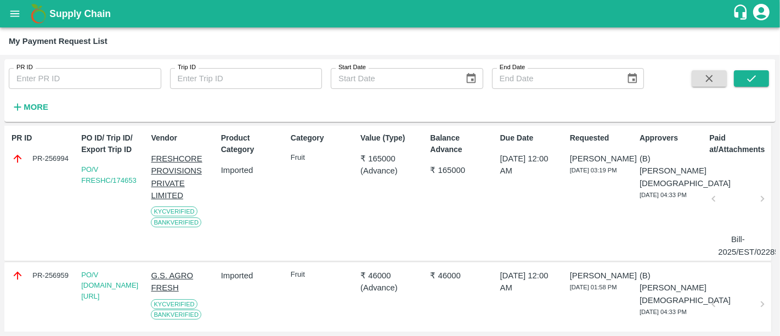
scroll to position [52, 0]
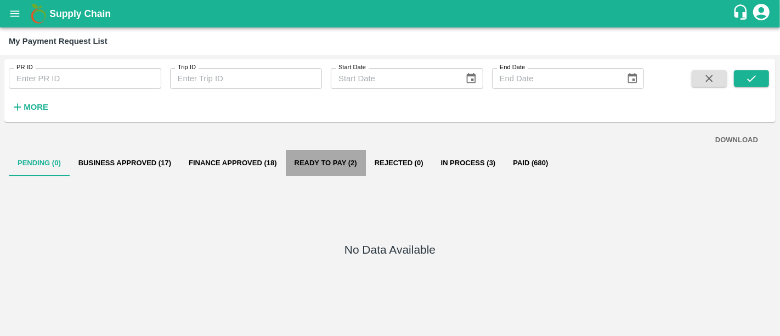
click at [307, 152] on button "Ready To Pay (2)" at bounding box center [326, 163] width 80 height 26
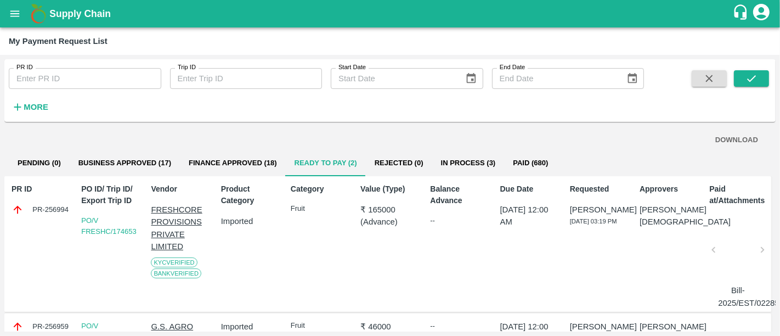
click at [99, 21] on h1 "Supply Chain" at bounding box center [390, 13] width 683 height 15
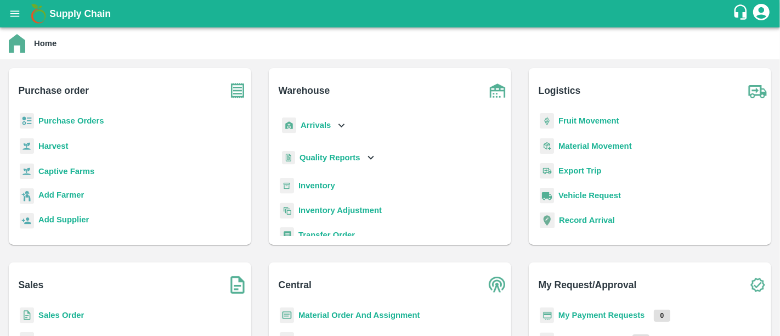
click at [604, 312] on b "My Payment Requests" at bounding box center [601, 314] width 87 height 9
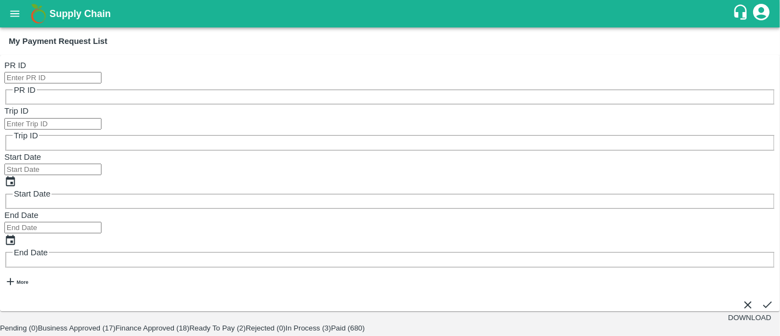
click at [76, 24] on div "Supply Chain" at bounding box center [390, 13] width 780 height 27
click at [87, 12] on b "Supply Chain" at bounding box center [79, 13] width 61 height 11
